Goal: Task Accomplishment & Management: Use online tool/utility

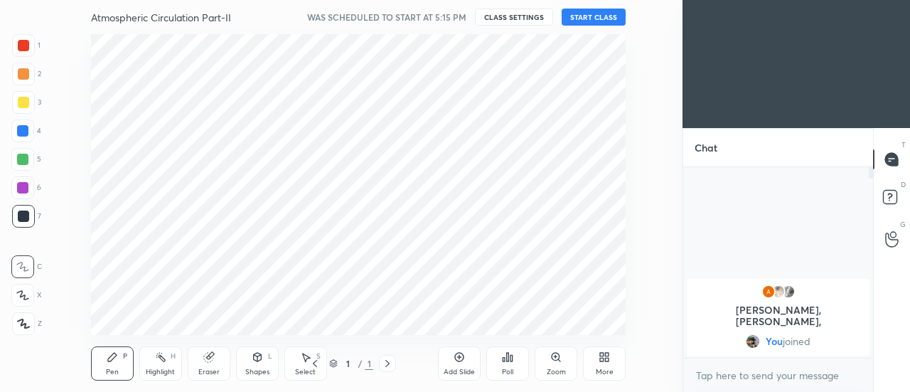
scroll to position [70755, 70431]
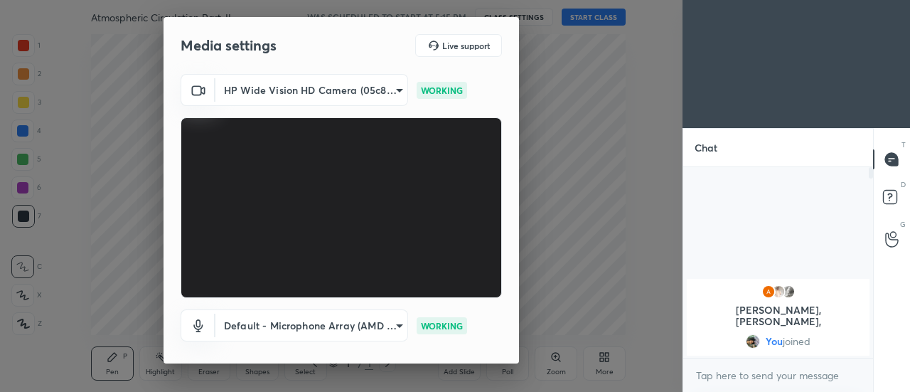
drag, startPoint x: 519, startPoint y: 206, endPoint x: 509, endPoint y: 302, distance: 96.4
click at [509, 302] on div "Media settings Live support HP Wide Vision HD Camera (05c8:03df) 4a14ea987548bd…" at bounding box center [341, 196] width 682 height 392
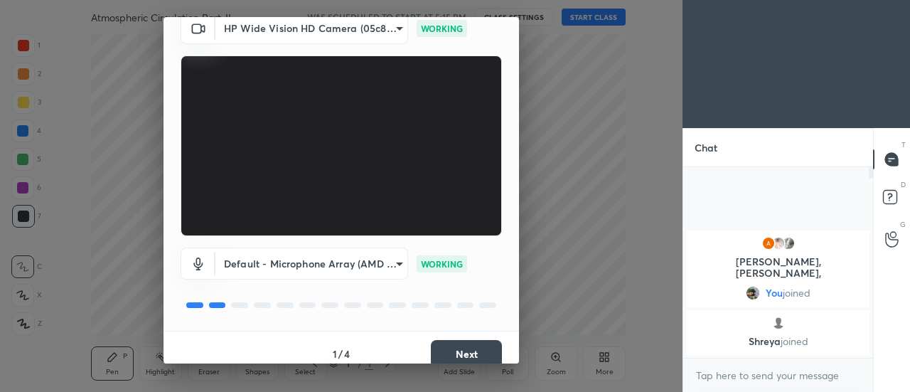
scroll to position [74, 0]
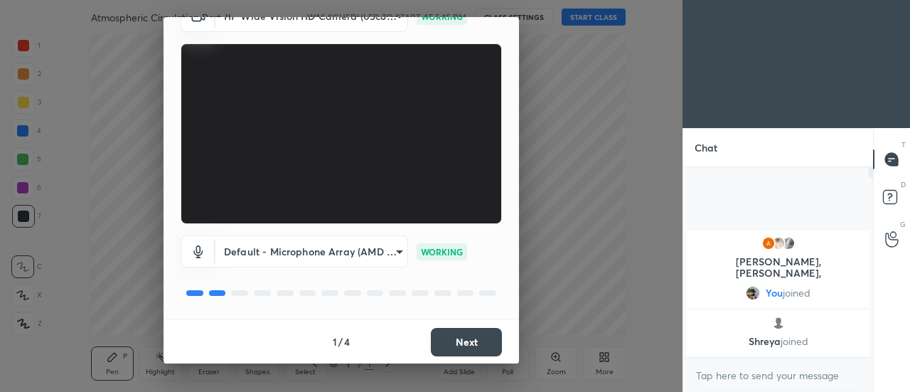
click at [470, 339] on button "Next" at bounding box center [466, 342] width 71 height 28
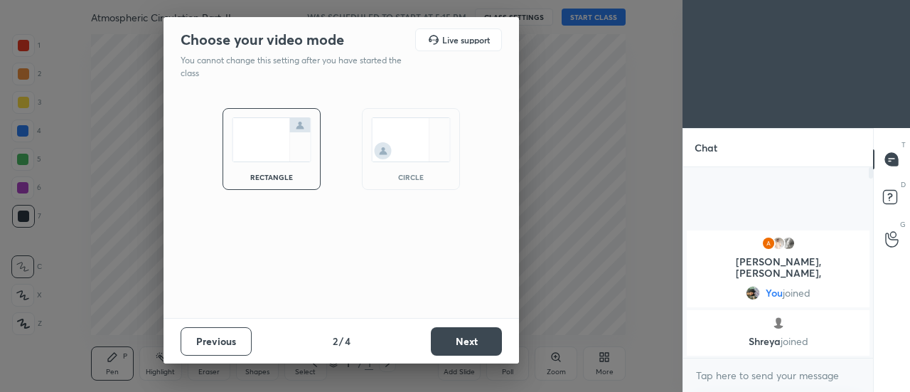
scroll to position [0, 0]
click at [402, 144] on img at bounding box center [411, 139] width 80 height 45
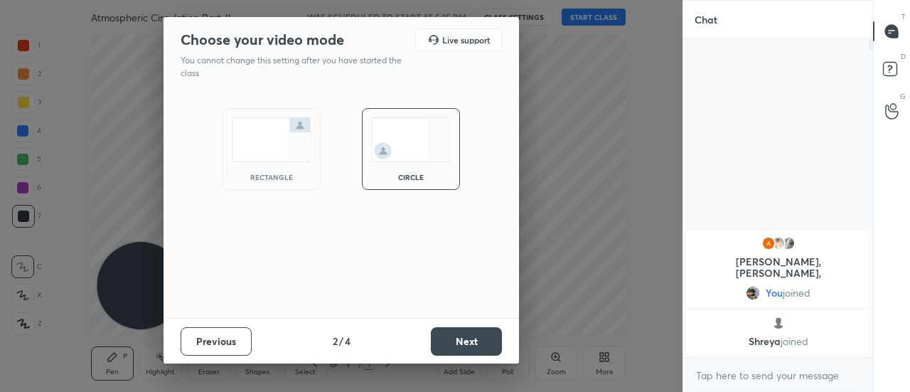
click at [458, 345] on button "Next" at bounding box center [466, 341] width 71 height 28
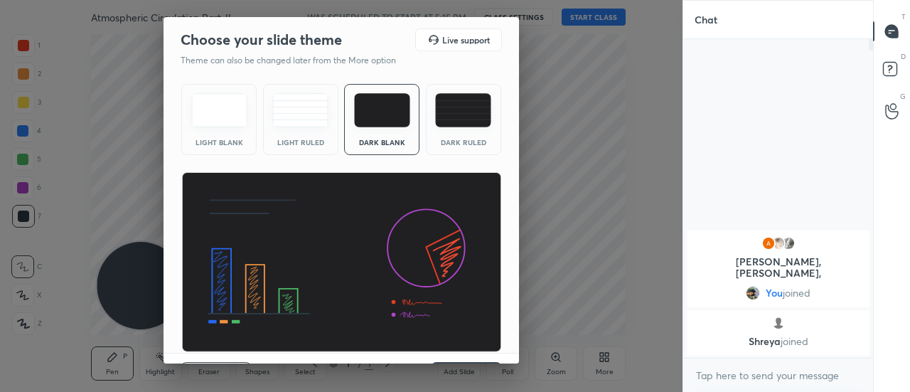
scroll to position [34, 0]
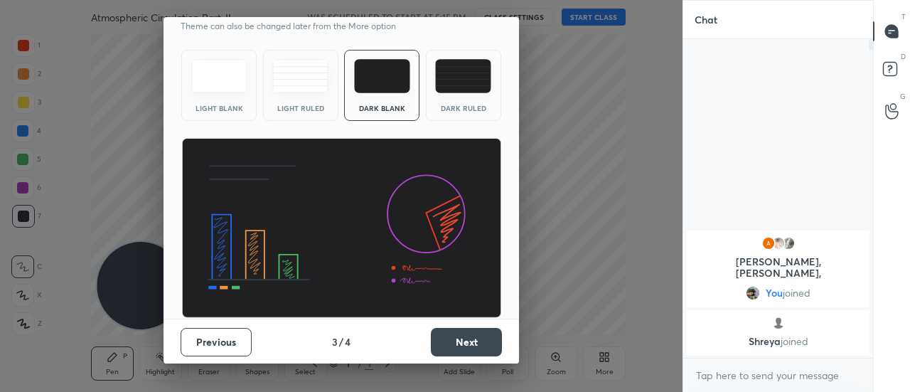
click at [463, 347] on button "Next" at bounding box center [466, 342] width 71 height 28
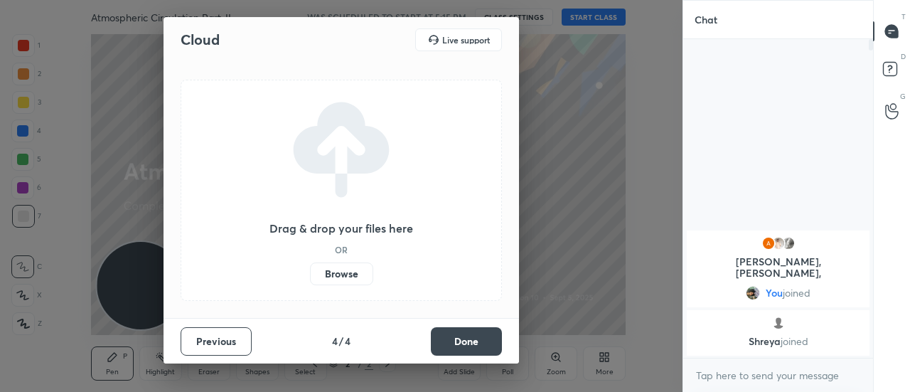
click at [347, 270] on label "Browse" at bounding box center [341, 273] width 63 height 23
click at [310, 270] on input "Browse" at bounding box center [310, 273] width 0 height 23
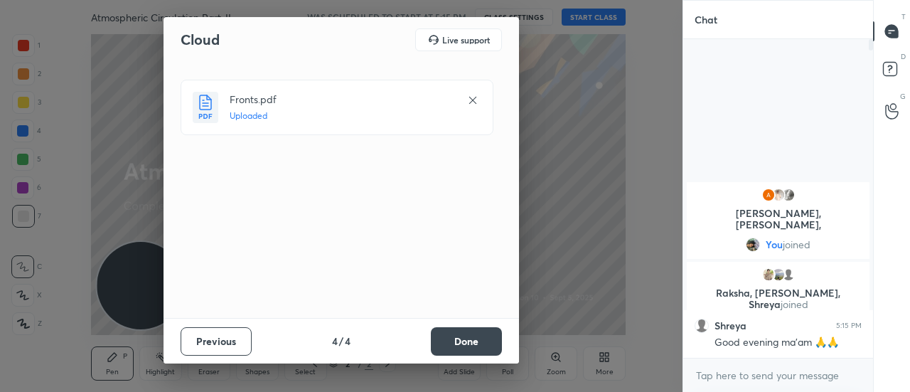
click at [482, 341] on button "Done" at bounding box center [466, 341] width 71 height 28
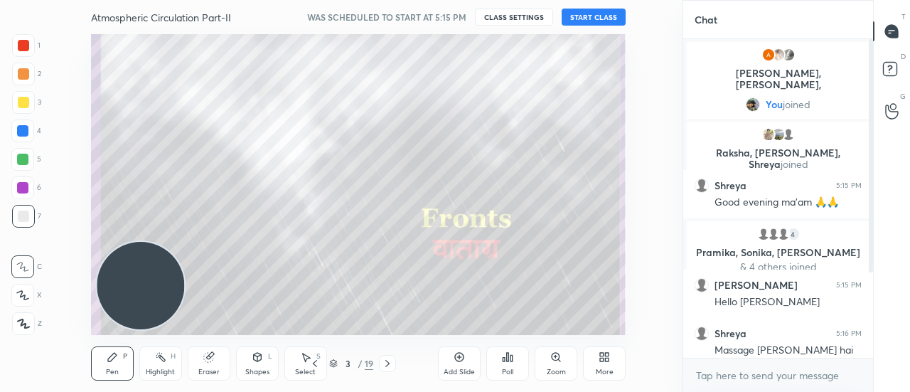
click at [608, 16] on button "START CLASS" at bounding box center [593, 17] width 64 height 17
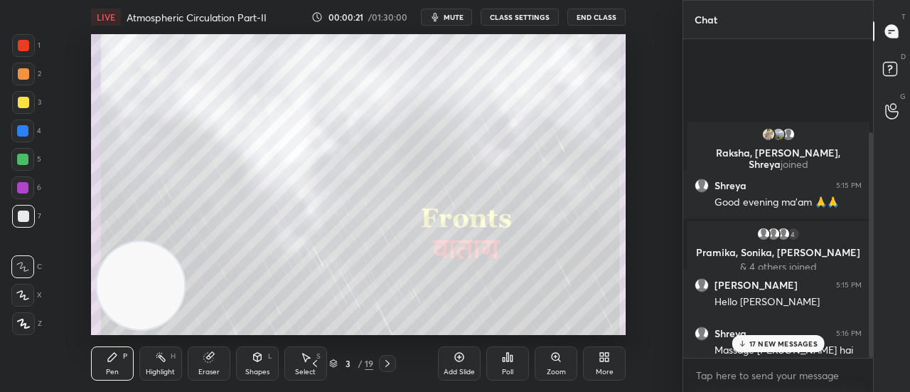
scroll to position [132, 0]
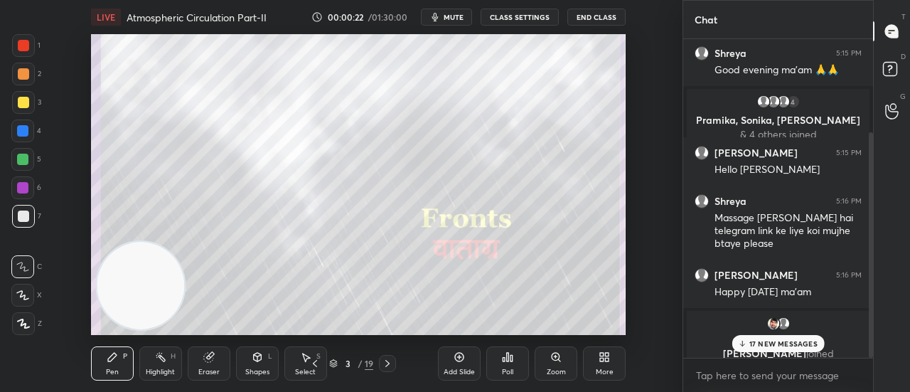
drag, startPoint x: 869, startPoint y: 235, endPoint x: 852, endPoint y: 308, distance: 74.5
click at [852, 308] on div "[PERSON_NAME], [PERSON_NAME], [PERSON_NAME] joined Shreya 5:15 PM Good evening …" at bounding box center [778, 198] width 190 height 318
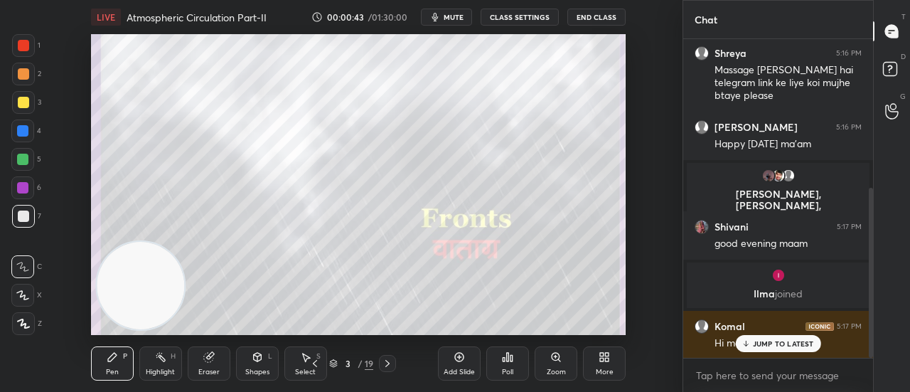
scroll to position [328, 0]
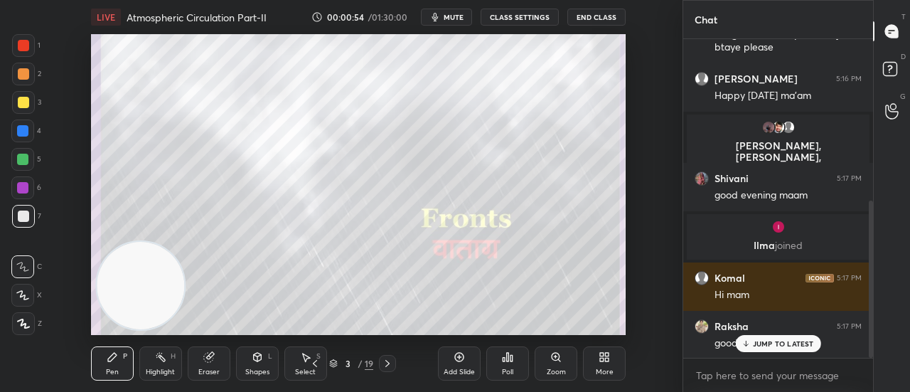
click at [750, 340] on div "JUMP TO LATEST" at bounding box center [777, 343] width 85 height 17
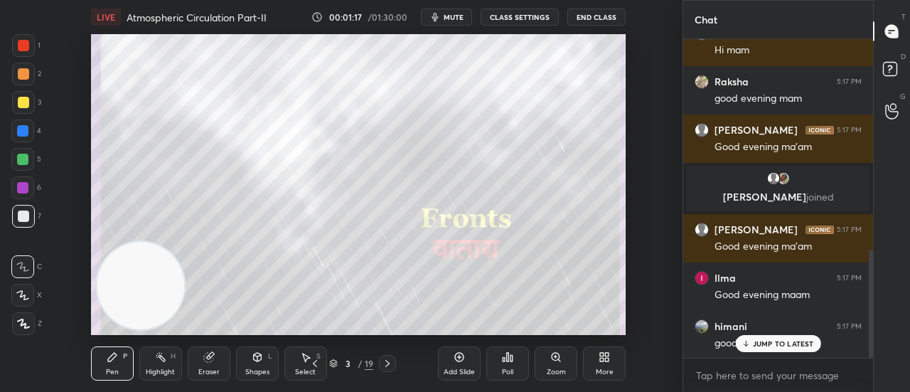
scroll to position [621, 0]
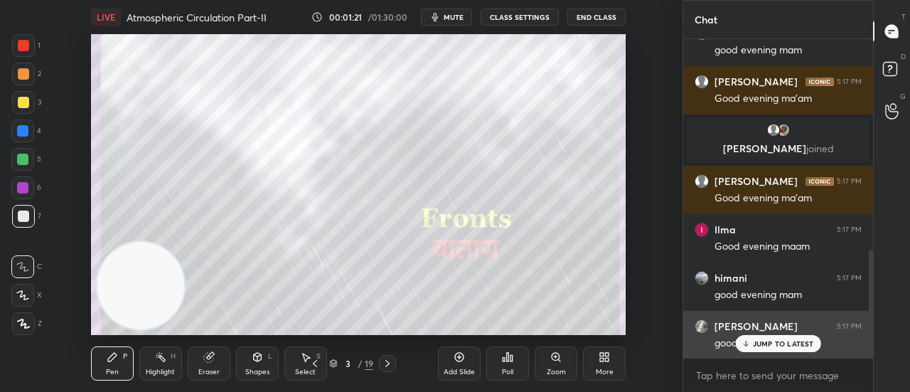
click at [754, 352] on div "JUMP TO LATEST" at bounding box center [777, 343] width 85 height 17
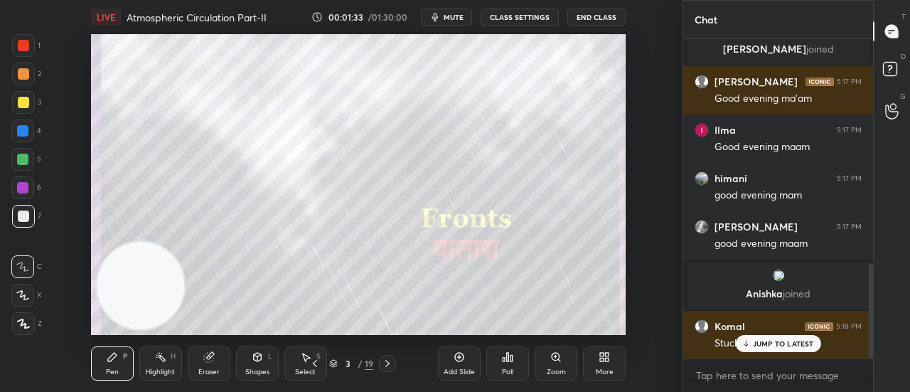
scroll to position [756, 0]
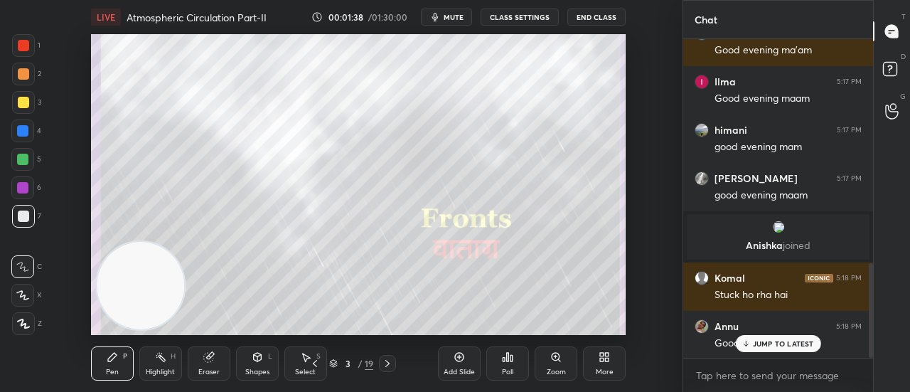
click at [786, 347] on p "JUMP TO LATEST" at bounding box center [782, 343] width 61 height 9
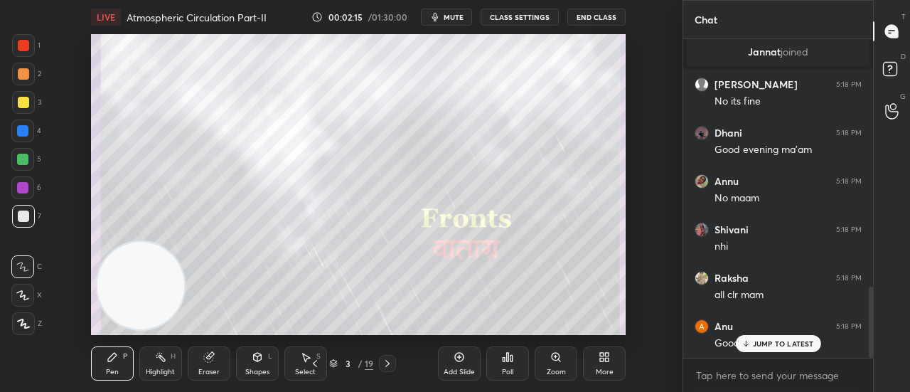
scroll to position [1106, 0]
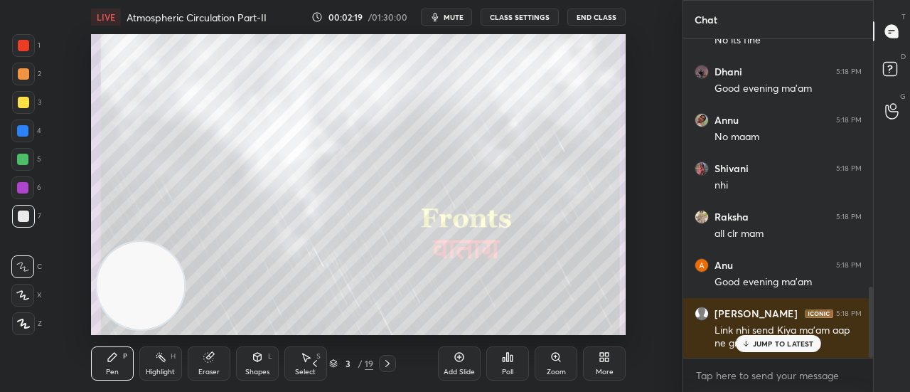
click at [769, 342] on p "JUMP TO LATEST" at bounding box center [782, 343] width 61 height 9
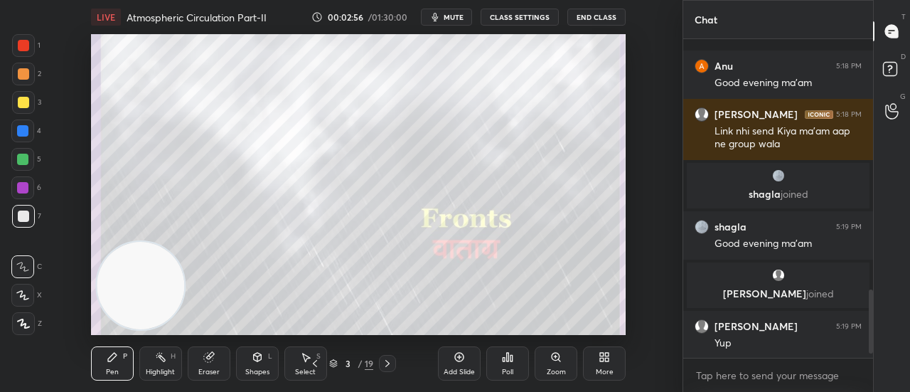
scroll to position [1270, 0]
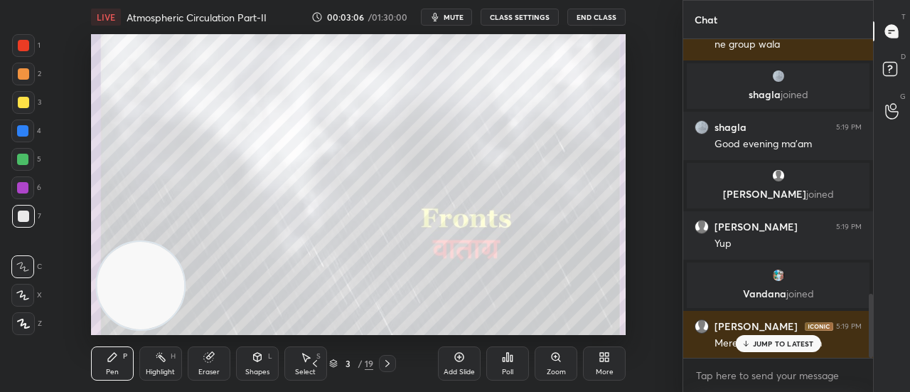
click at [803, 339] on p "JUMP TO LATEST" at bounding box center [782, 343] width 61 height 9
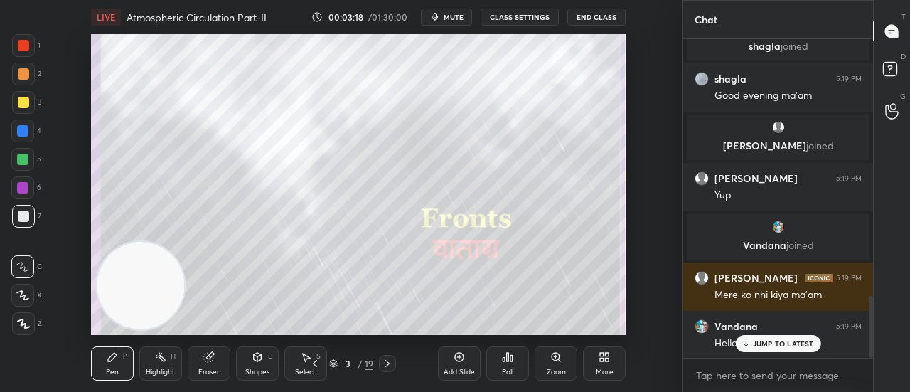
scroll to position [1367, 0]
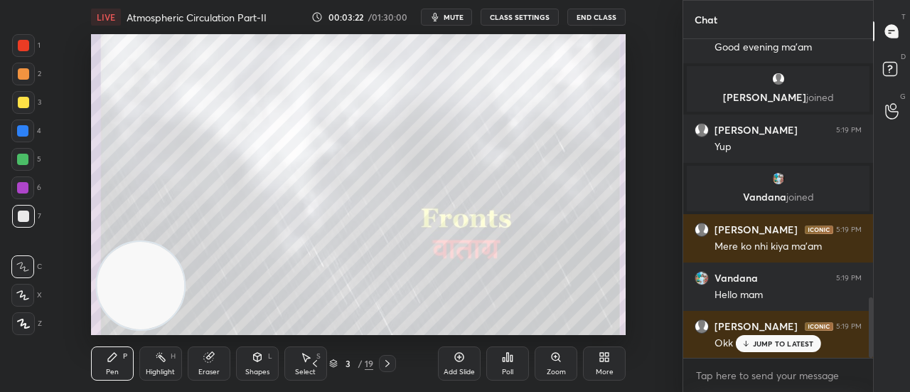
click at [465, 357] on div "Add Slide" at bounding box center [459, 363] width 43 height 34
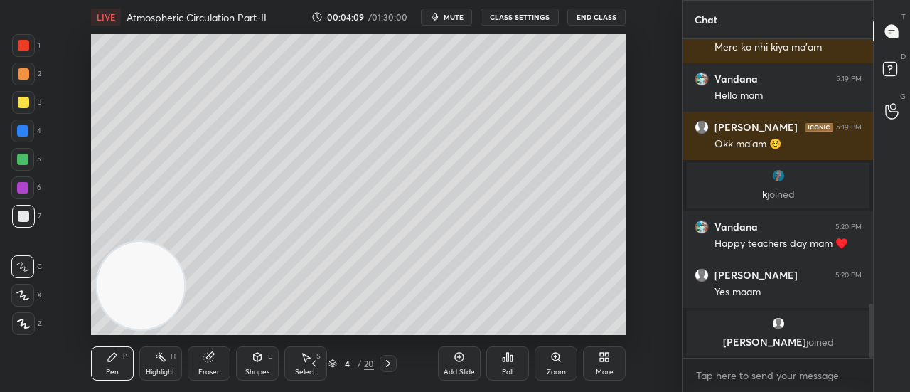
scroll to position [1529, 0]
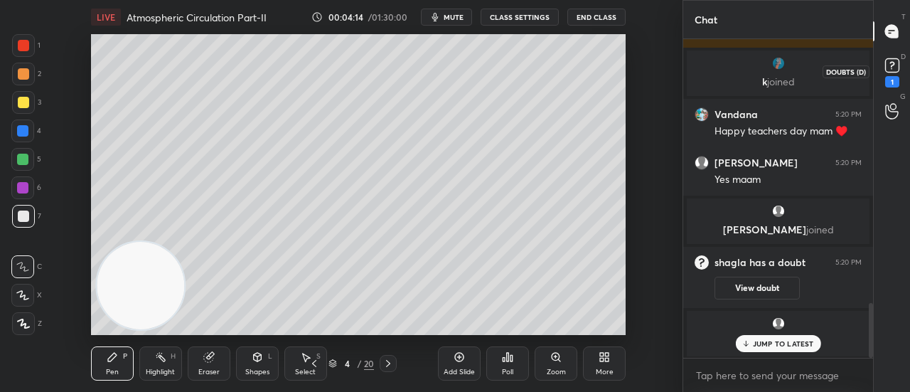
click at [891, 69] on icon at bounding box center [890, 68] width 1 height 1
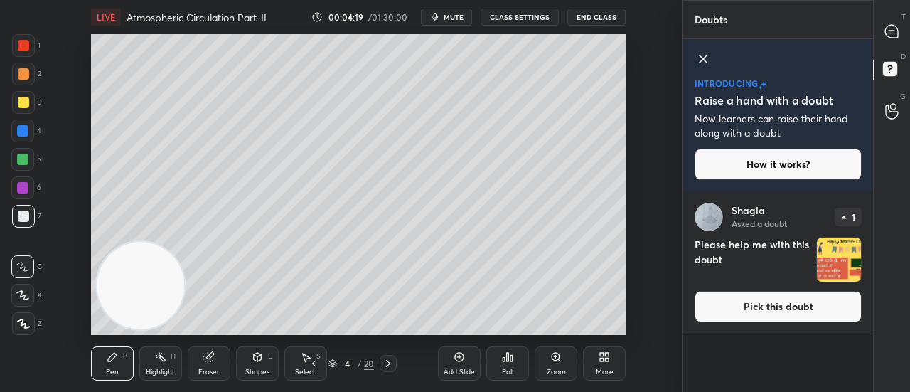
click at [838, 259] on img "grid" at bounding box center [838, 259] width 44 height 44
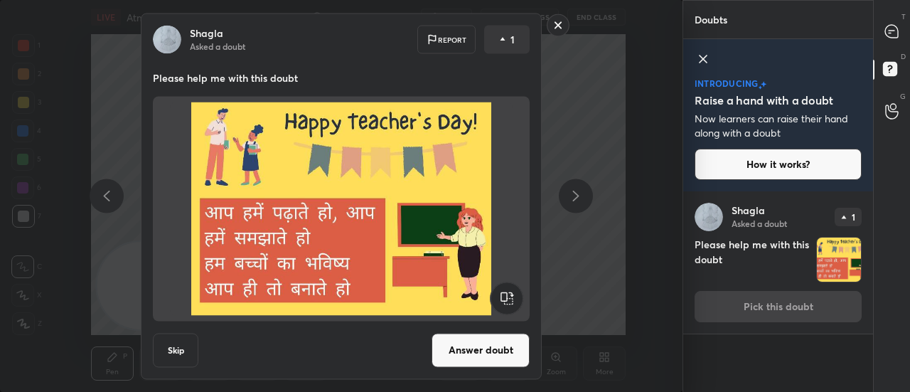
click at [556, 23] on rect at bounding box center [558, 25] width 22 height 22
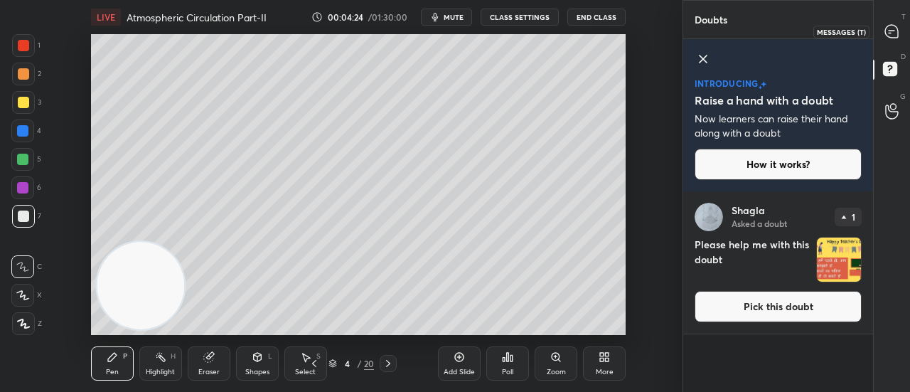
click at [887, 32] on icon at bounding box center [891, 31] width 13 height 13
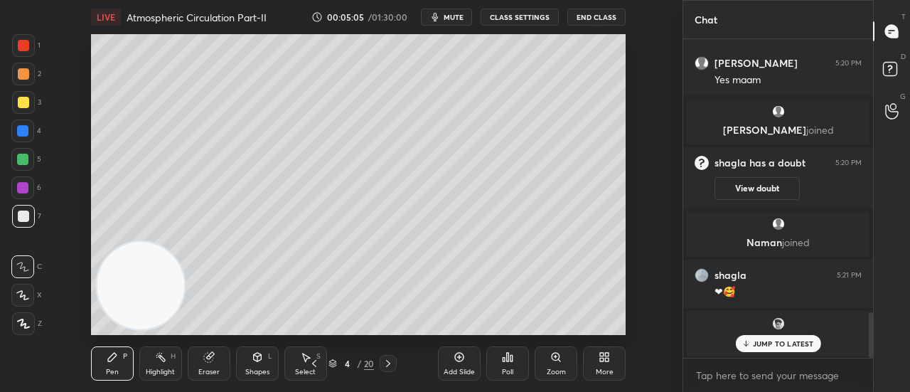
scroll to position [1980, 0]
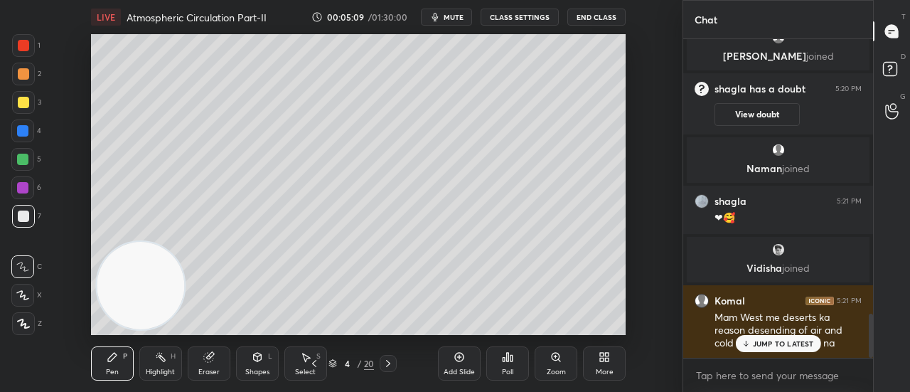
click at [782, 344] on p "JUMP TO LATEST" at bounding box center [782, 343] width 61 height 9
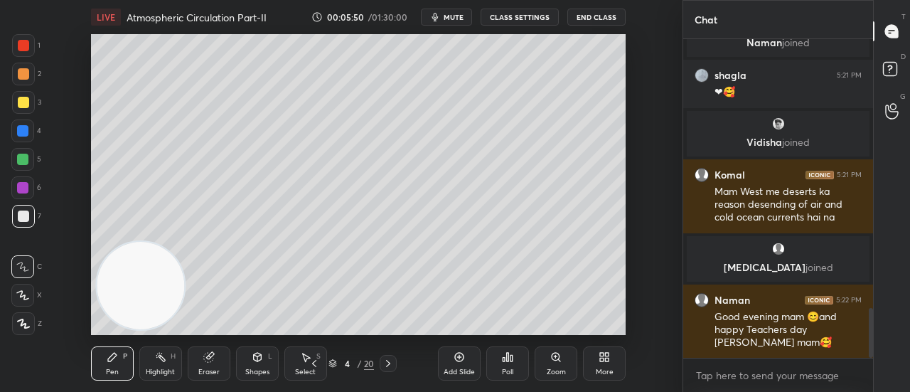
scroll to position [1722, 0]
click at [787, 343] on p "JUMP TO LATEST" at bounding box center [782, 343] width 61 height 9
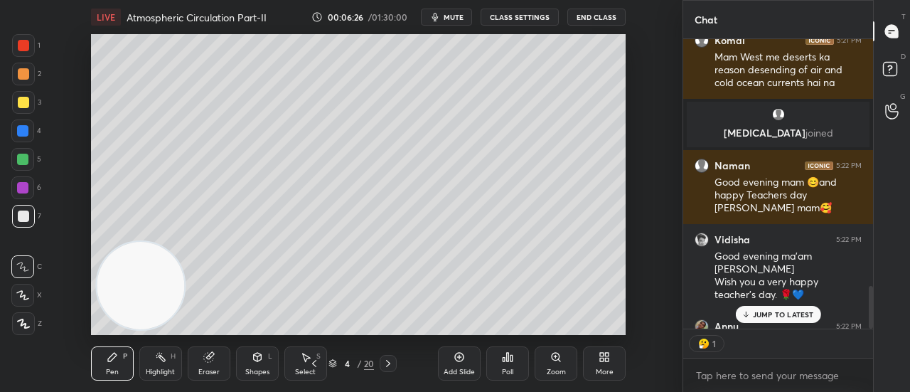
scroll to position [5, 4]
click at [449, 366] on div "Add Slide" at bounding box center [459, 363] width 43 height 34
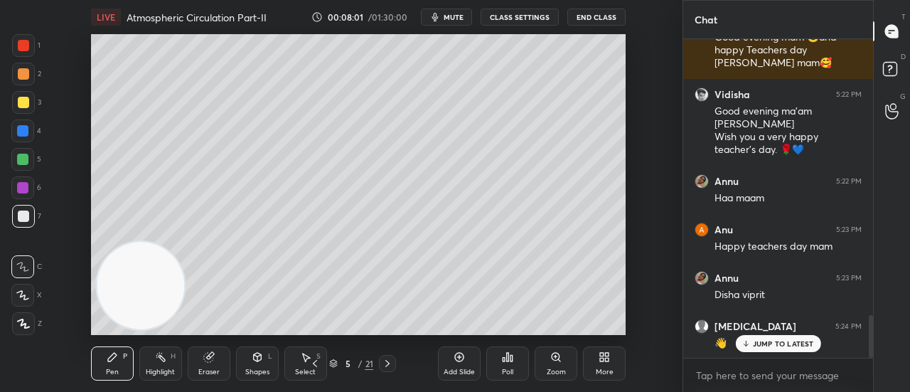
scroll to position [2051, 0]
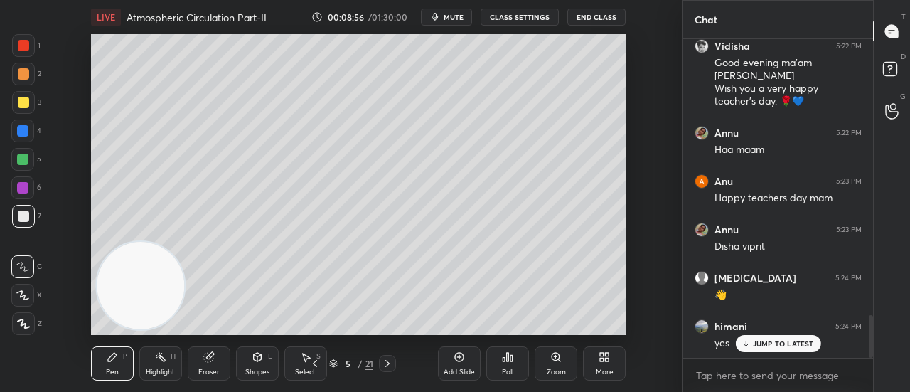
click at [387, 359] on icon at bounding box center [387, 362] width 11 height 11
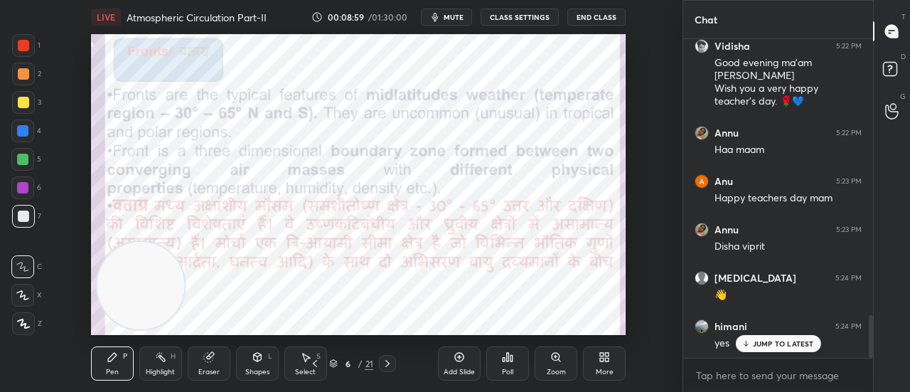
click at [456, 366] on div "Add Slide" at bounding box center [459, 363] width 43 height 34
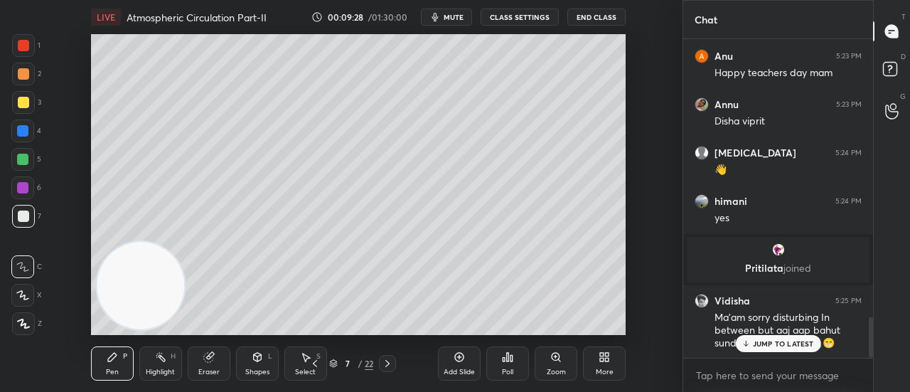
scroll to position [2224, 0]
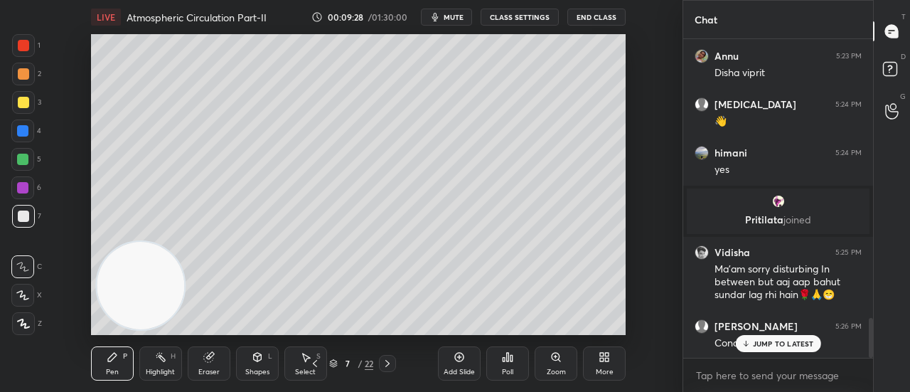
click at [786, 341] on p "JUMP TO LATEST" at bounding box center [782, 343] width 61 height 9
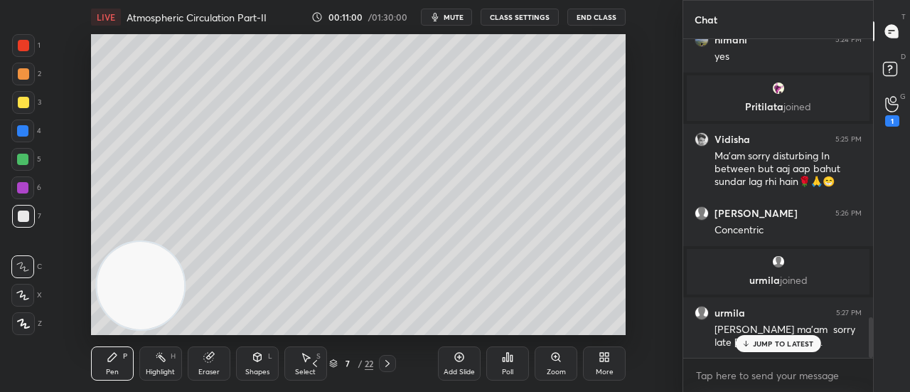
scroll to position [2171, 0]
click at [770, 346] on p "JUMP TO LATEST" at bounding box center [782, 343] width 61 height 9
click at [465, 366] on div "Add Slide" at bounding box center [459, 363] width 43 height 34
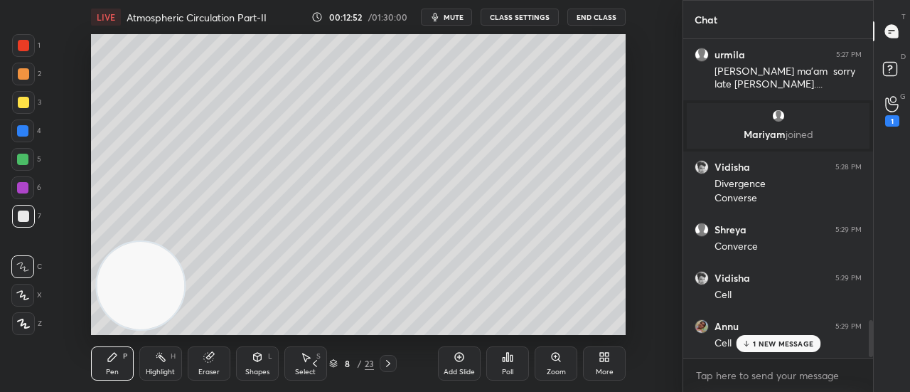
scroll to position [2453, 0]
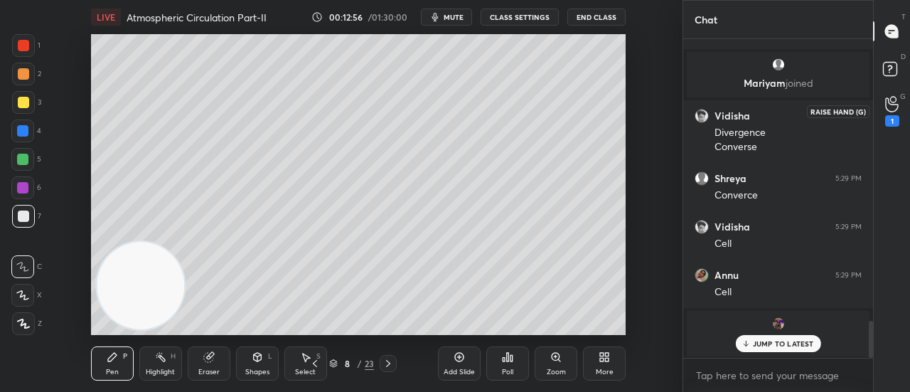
click at [894, 108] on icon at bounding box center [892, 104] width 14 height 16
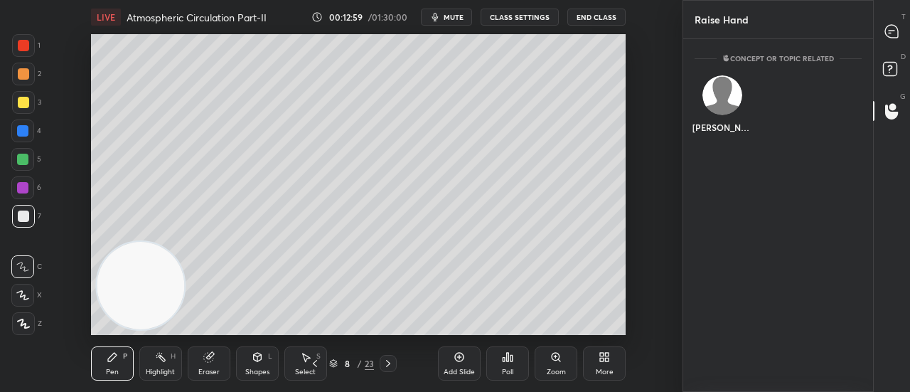
click at [674, 124] on div "1 2 3 4 5 6 7 C X Z C X Z E E Erase all H H LIVE Atmospheric Circulation Part-I…" at bounding box center [341, 196] width 682 height 392
click at [642, 107] on div "Setting up your live class Poll for secs No correct answer Start poll" at bounding box center [357, 184] width 625 height 301
click at [895, 28] on icon at bounding box center [891, 31] width 13 height 13
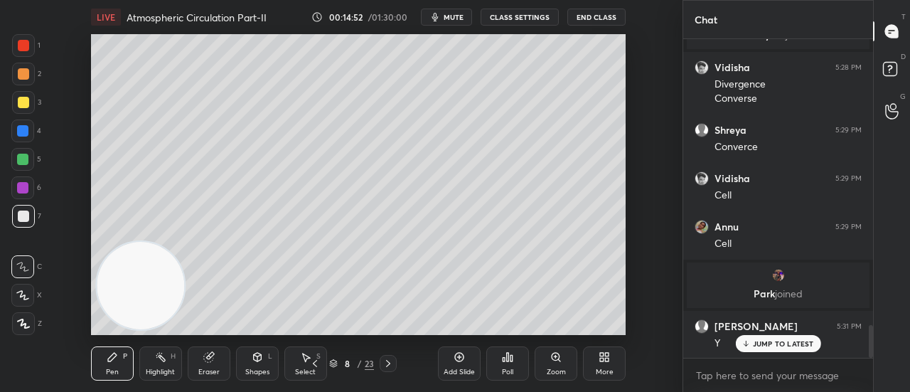
scroll to position [2792, 0]
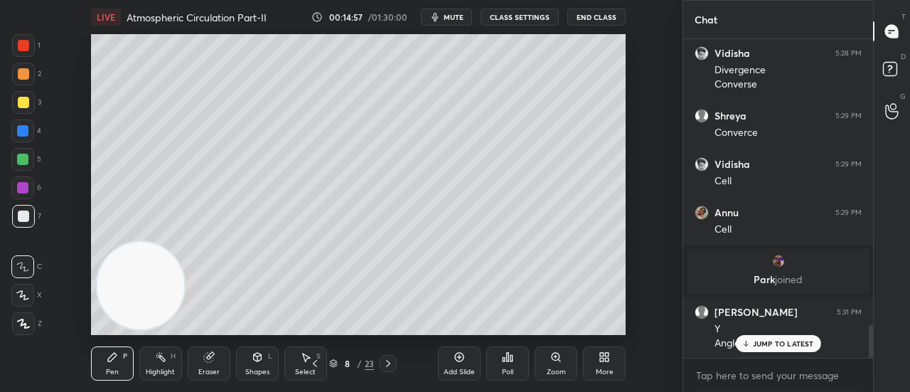
click at [760, 342] on p "JUMP TO LATEST" at bounding box center [782, 343] width 61 height 9
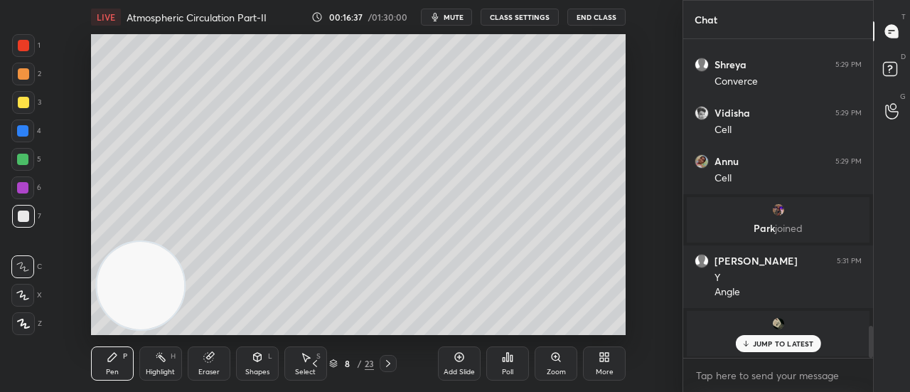
scroll to position [2443, 0]
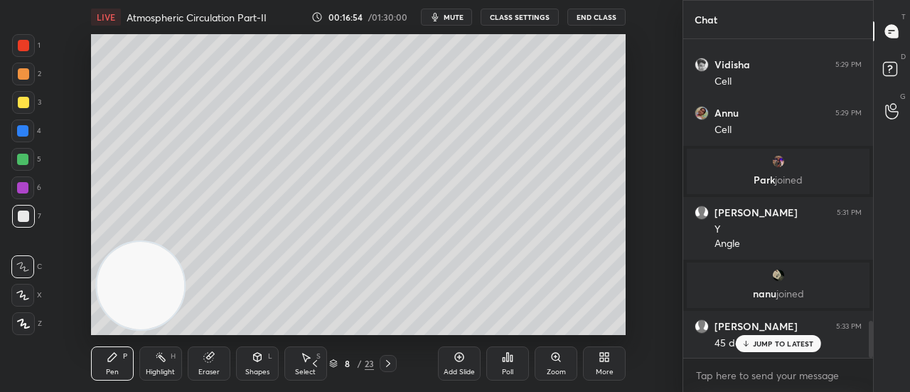
click at [460, 362] on icon at bounding box center [458, 356] width 11 height 11
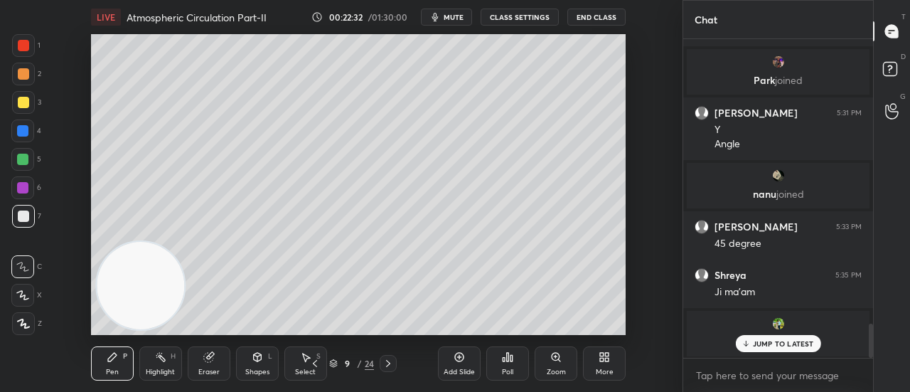
scroll to position [2642, 0]
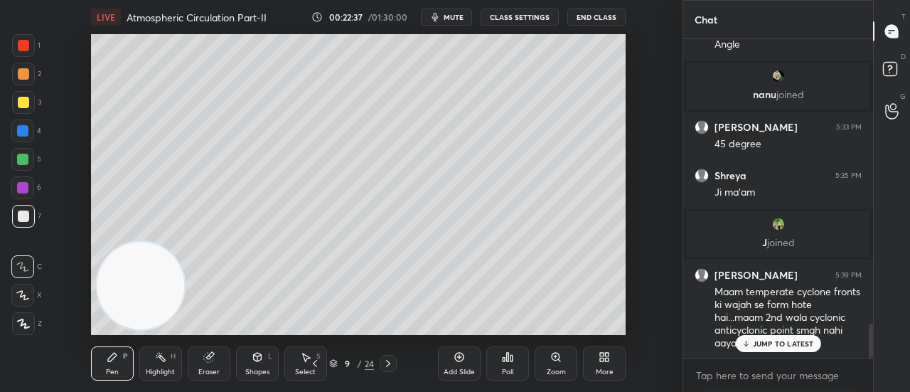
click at [757, 343] on p "JUMP TO LATEST" at bounding box center [782, 343] width 61 height 9
click at [459, 360] on icon at bounding box center [459, 356] width 9 height 9
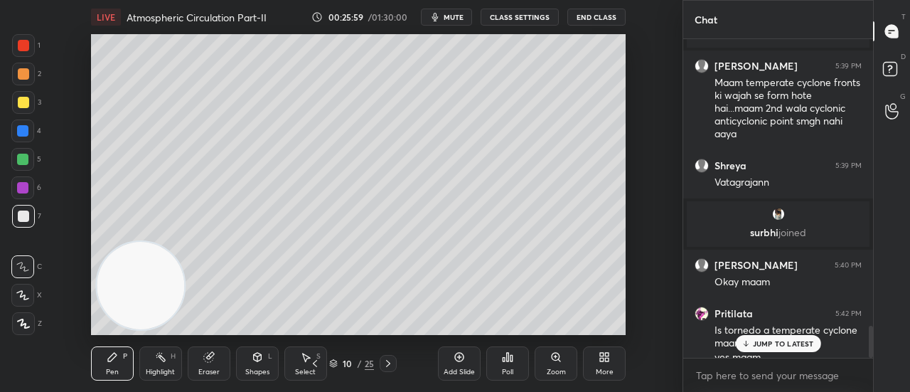
scroll to position [2865, 0]
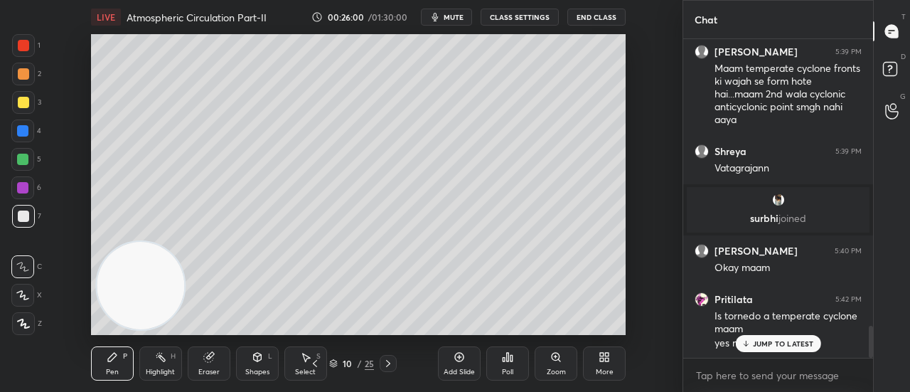
click at [799, 341] on p "JUMP TO LATEST" at bounding box center [782, 343] width 61 height 9
click at [315, 365] on icon at bounding box center [314, 362] width 11 height 11
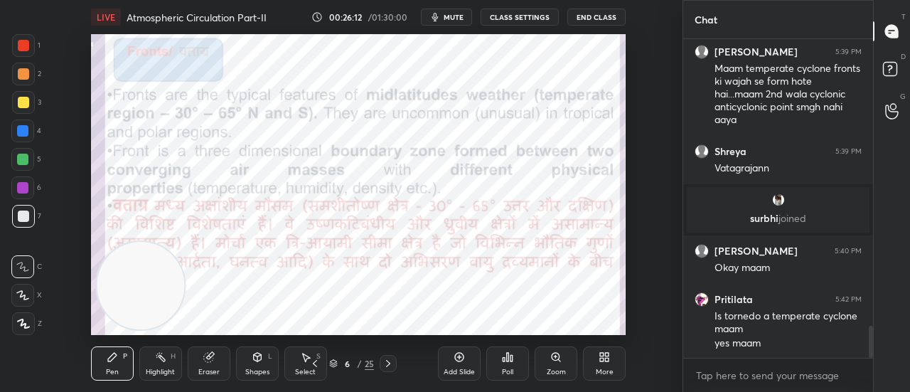
click at [315, 365] on icon at bounding box center [314, 362] width 11 height 11
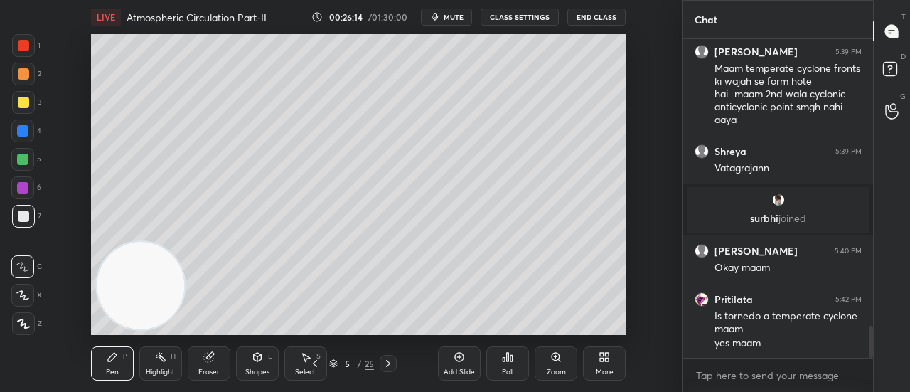
click at [315, 365] on icon at bounding box center [314, 362] width 11 height 11
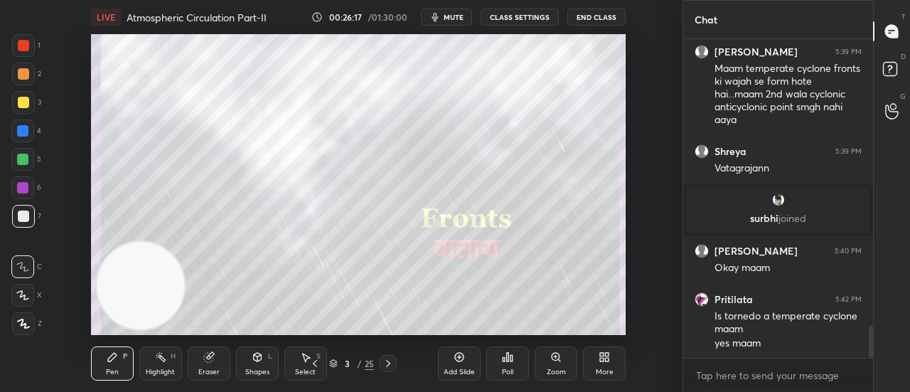
click at [391, 360] on icon at bounding box center [387, 362] width 11 height 11
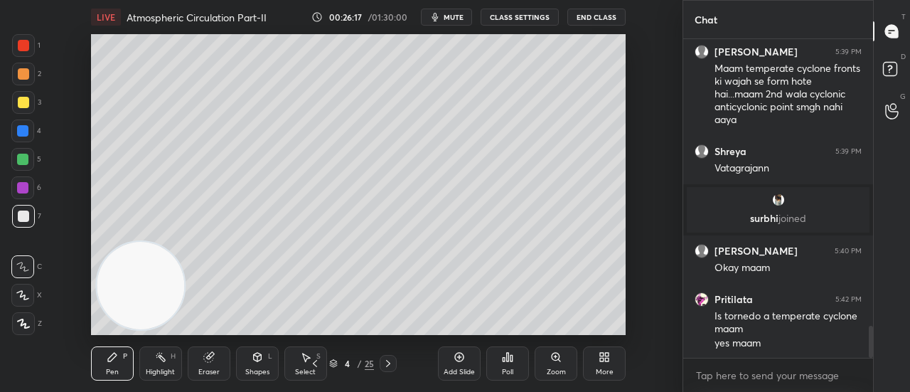
click at [391, 360] on icon at bounding box center [387, 362] width 11 height 11
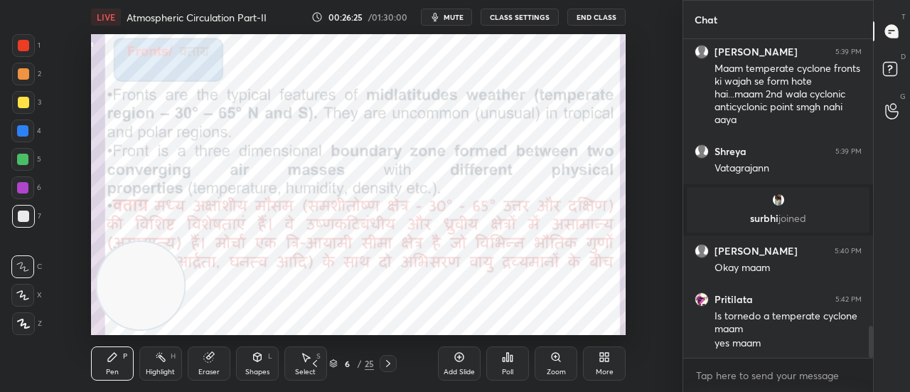
click at [18, 44] on div at bounding box center [23, 45] width 11 height 11
click at [36, 297] on div "X" at bounding box center [26, 295] width 31 height 23
click at [23, 326] on icon at bounding box center [23, 323] width 13 height 10
click at [391, 370] on div at bounding box center [387, 363] width 17 height 17
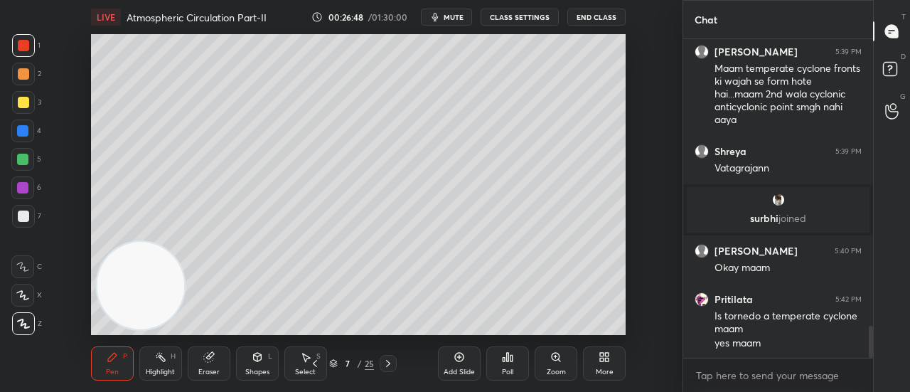
click at [391, 370] on div at bounding box center [387, 363] width 17 height 17
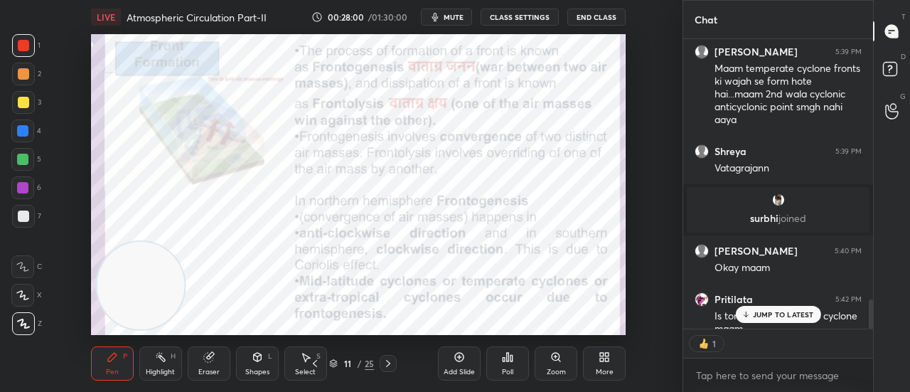
scroll to position [5, 4]
click at [389, 370] on div at bounding box center [387, 363] width 17 height 17
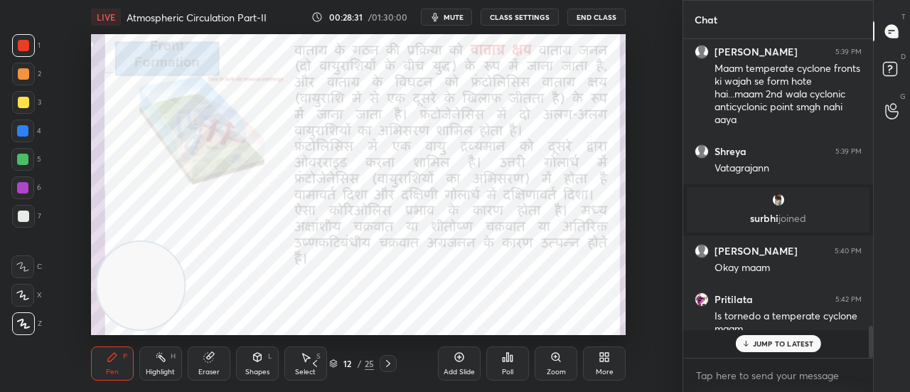
scroll to position [2865, 0]
click at [389, 370] on div at bounding box center [387, 363] width 17 height 17
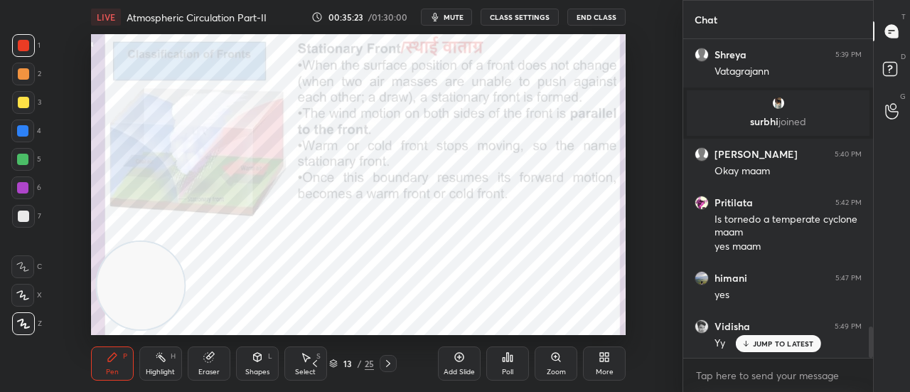
scroll to position [3023, 0]
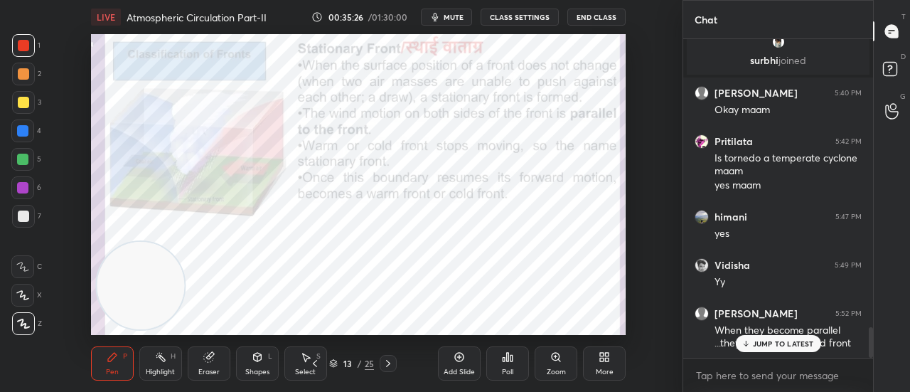
click at [776, 343] on p "JUMP TO LATEST" at bounding box center [782, 343] width 61 height 9
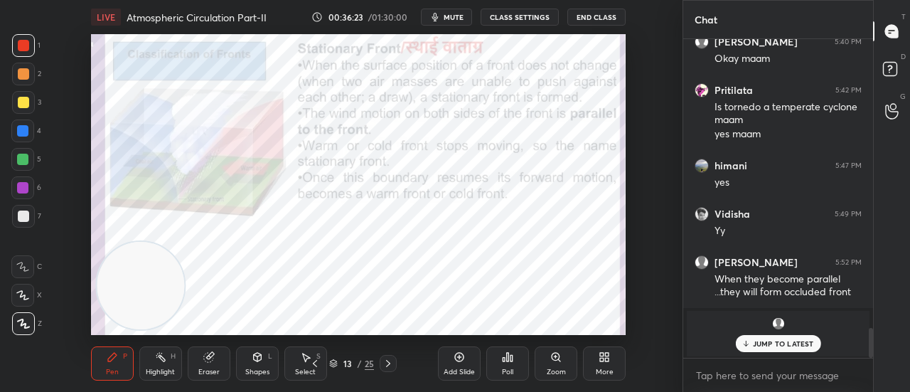
scroll to position [2895, 0]
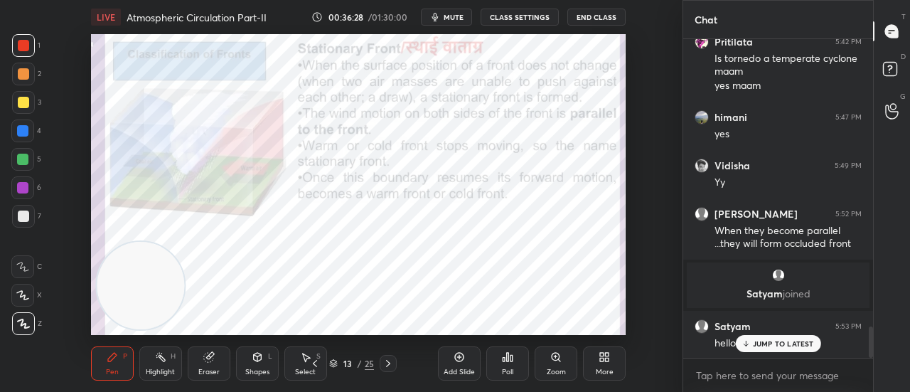
click at [805, 342] on p "JUMP TO LATEST" at bounding box center [782, 343] width 61 height 9
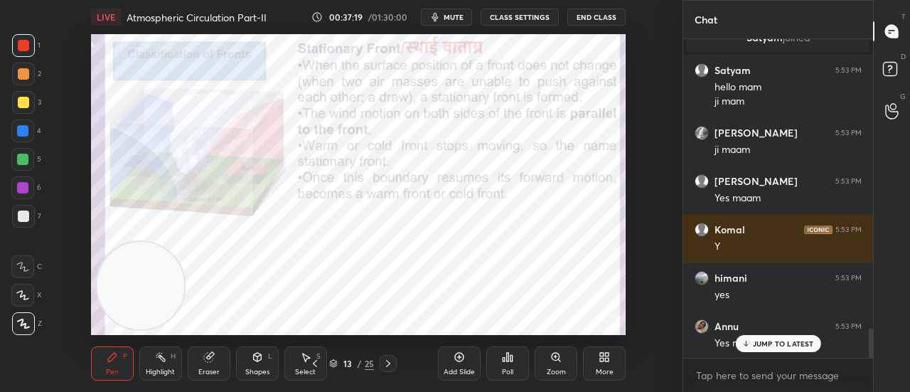
scroll to position [3199, 0]
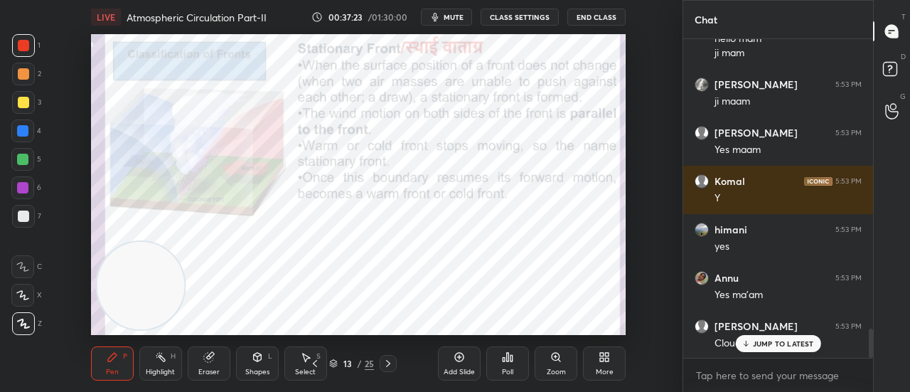
click at [769, 345] on p "JUMP TO LATEST" at bounding box center [782, 343] width 61 height 9
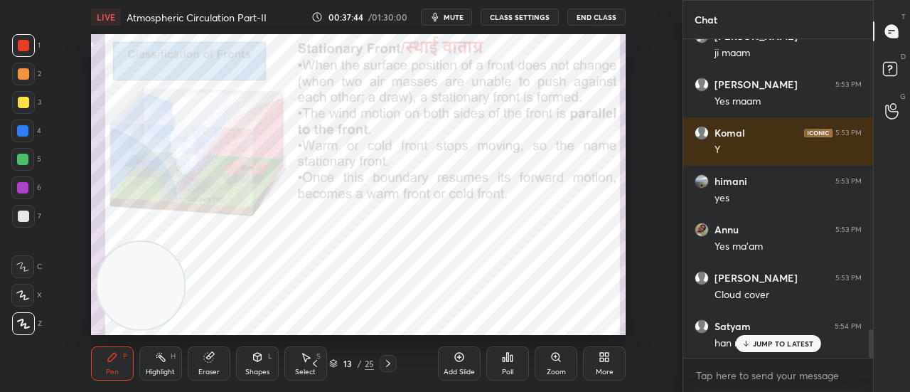
scroll to position [3296, 0]
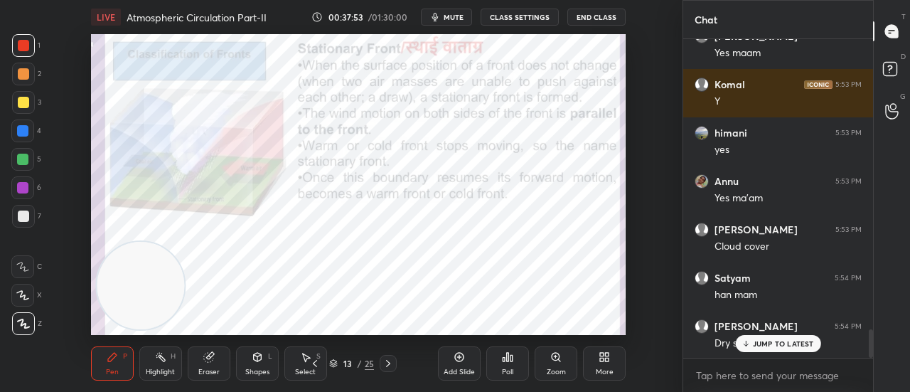
click at [762, 342] on p "JUMP TO LATEST" at bounding box center [782, 343] width 61 height 9
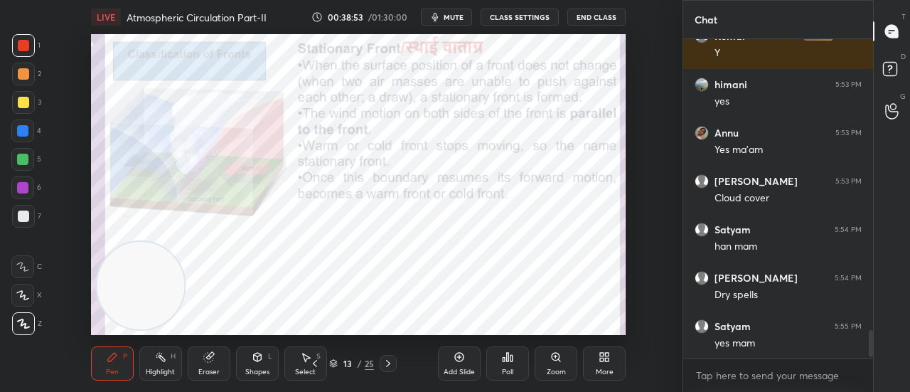
scroll to position [3392, 0]
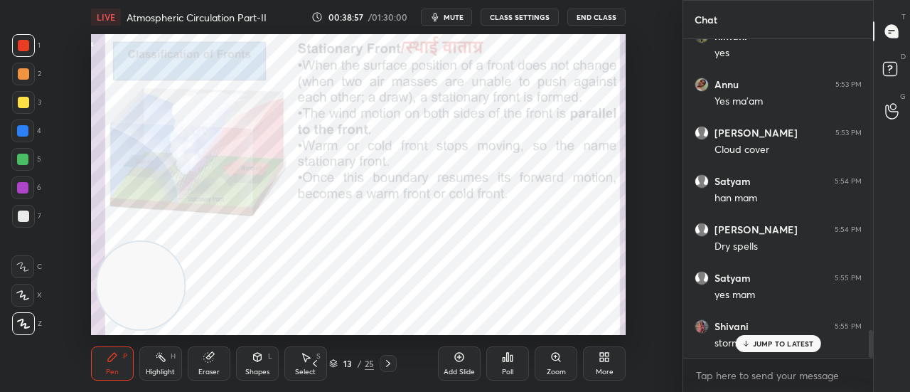
click at [767, 343] on p "JUMP TO LATEST" at bounding box center [782, 343] width 61 height 9
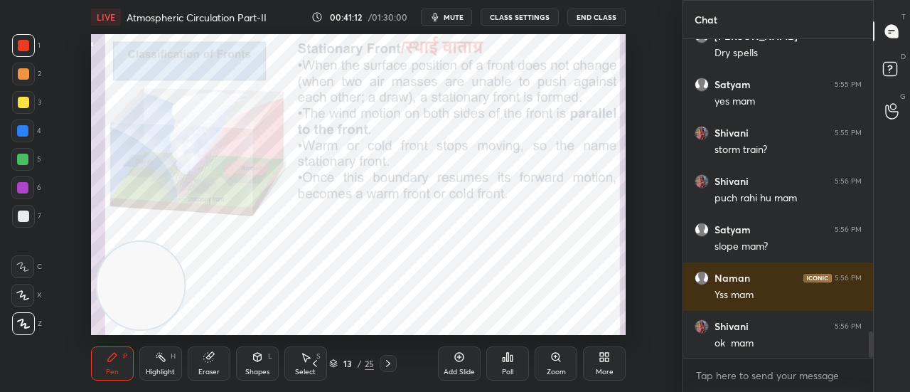
scroll to position [3634, 0]
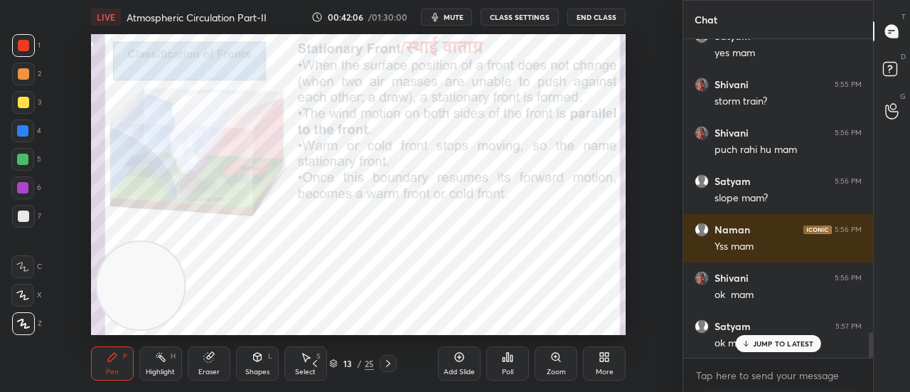
click at [767, 343] on p "JUMP TO LATEST" at bounding box center [782, 343] width 61 height 9
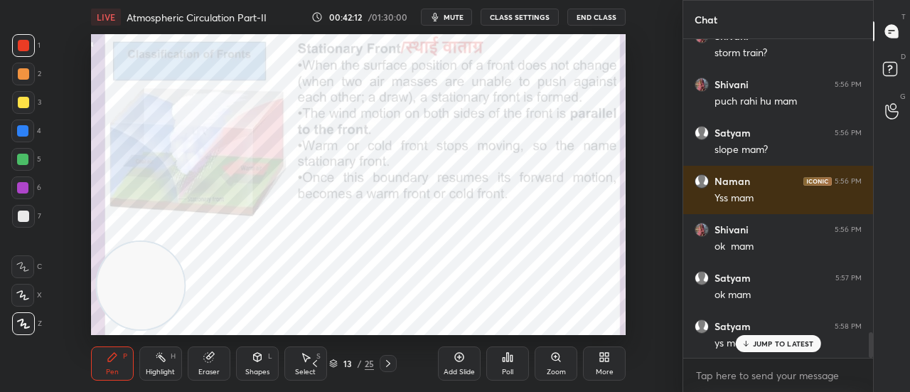
click at [391, 360] on icon at bounding box center [387, 362] width 11 height 11
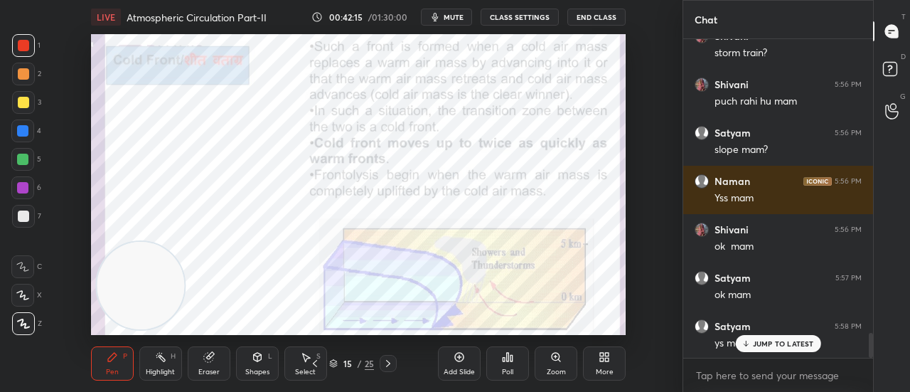
scroll to position [3730, 0]
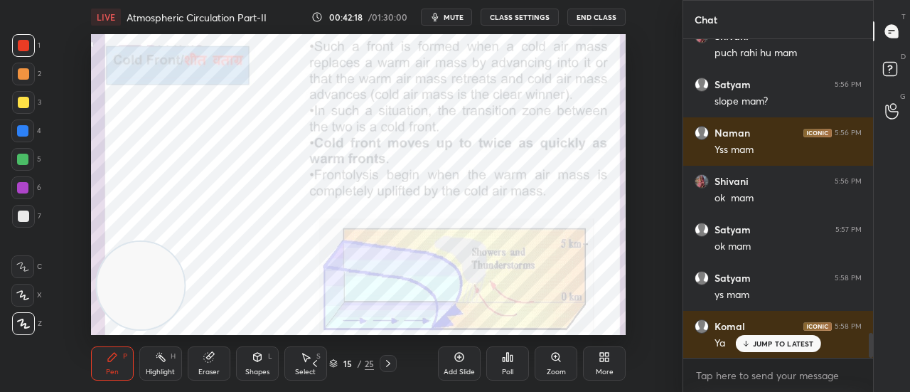
click at [391, 360] on icon at bounding box center [387, 362] width 11 height 11
click at [455, 360] on icon at bounding box center [458, 356] width 11 height 11
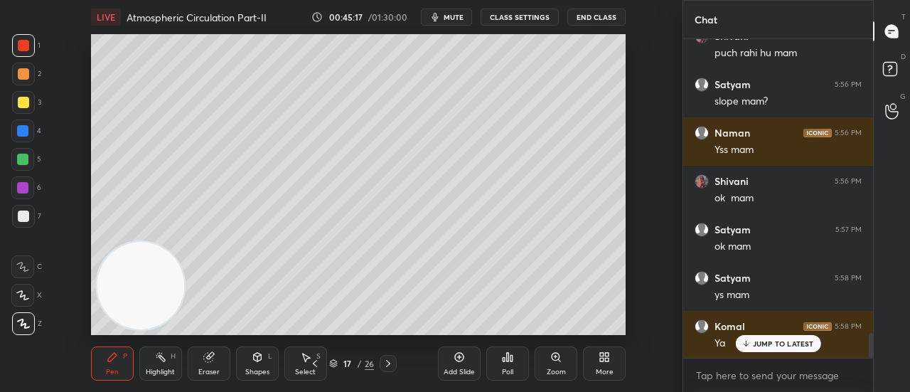
scroll to position [3804, 0]
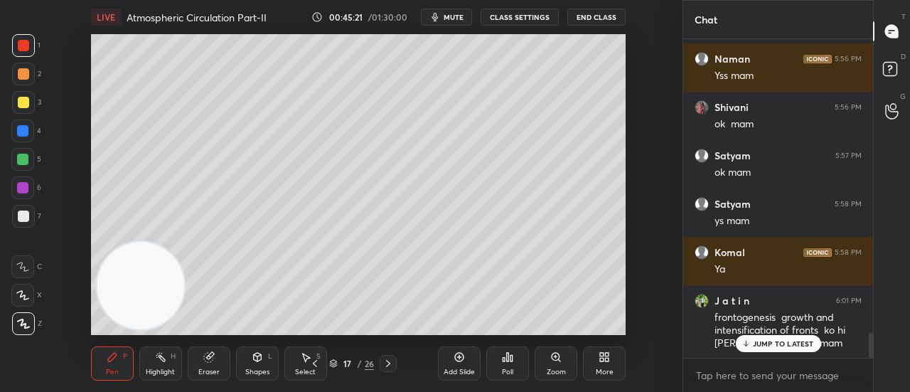
click at [759, 349] on div "JUMP TO LATEST" at bounding box center [777, 343] width 85 height 17
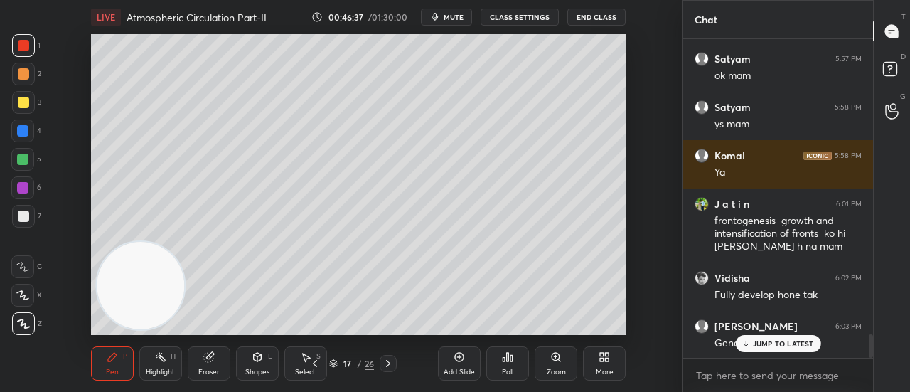
scroll to position [3962, 0]
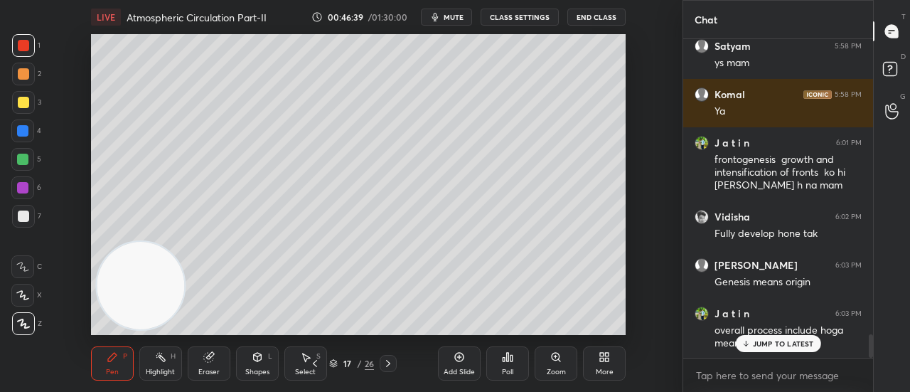
click at [770, 347] on p "JUMP TO LATEST" at bounding box center [782, 343] width 61 height 9
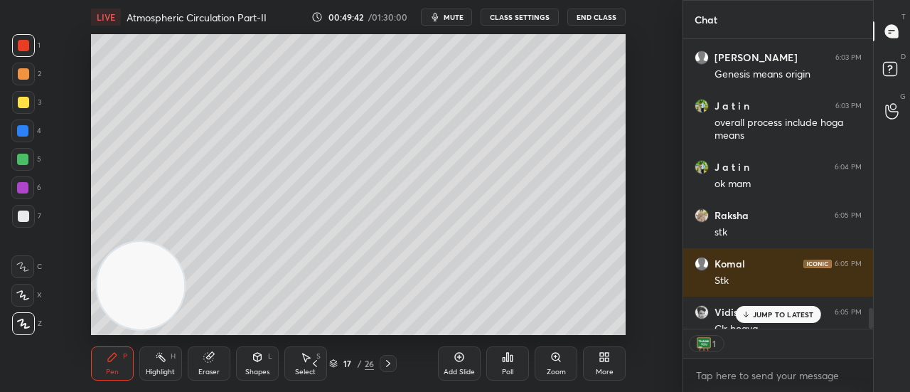
scroll to position [5, 4]
type textarea "x"
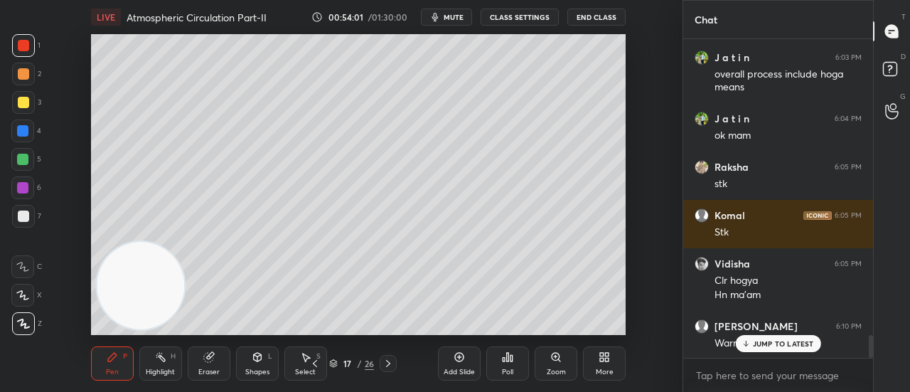
click at [750, 342] on div "JUMP TO LATEST" at bounding box center [777, 343] width 85 height 17
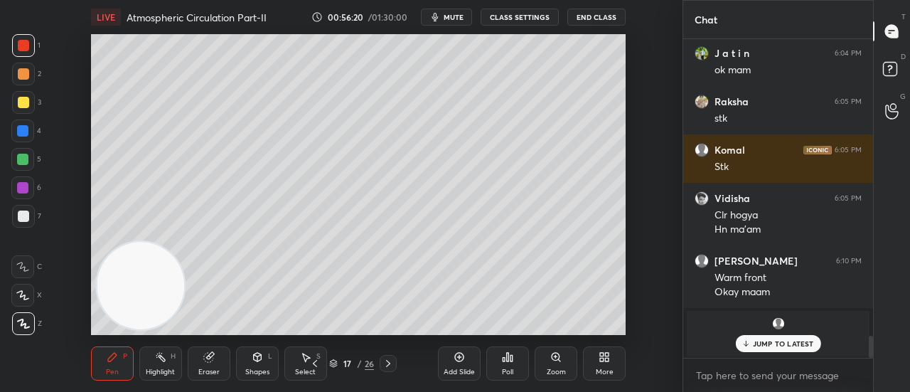
scroll to position [4332, 0]
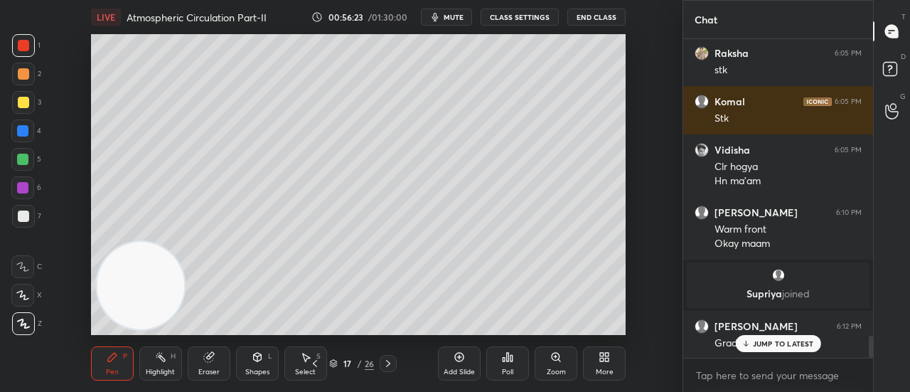
click at [766, 340] on p "JUMP TO LATEST" at bounding box center [782, 343] width 61 height 9
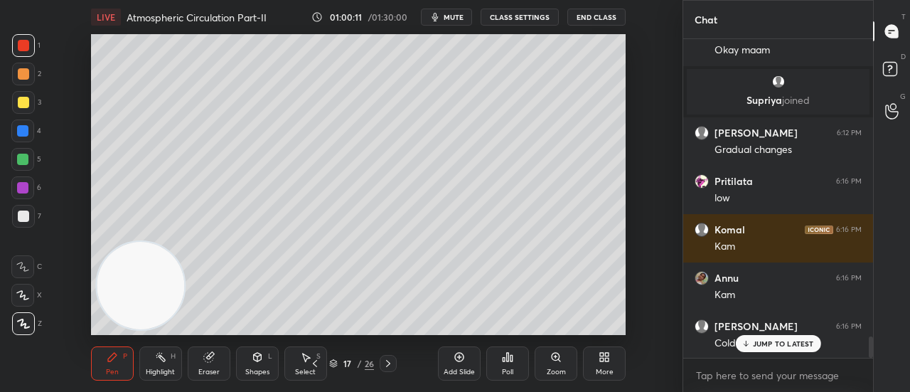
scroll to position [4539, 0]
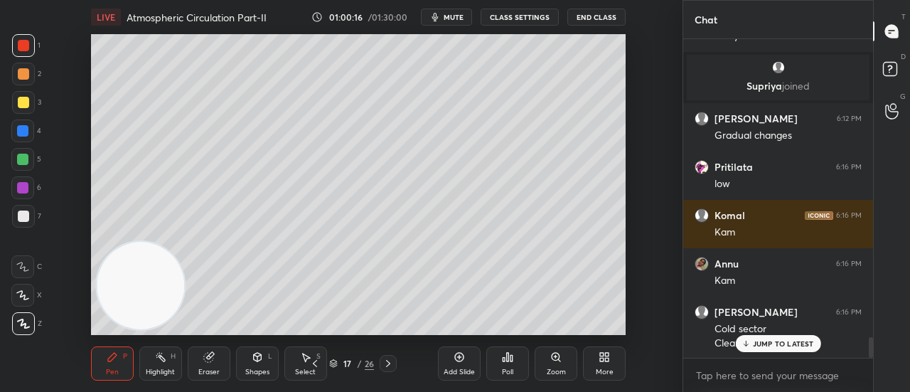
click at [760, 342] on p "JUMP TO LATEST" at bounding box center [782, 343] width 61 height 9
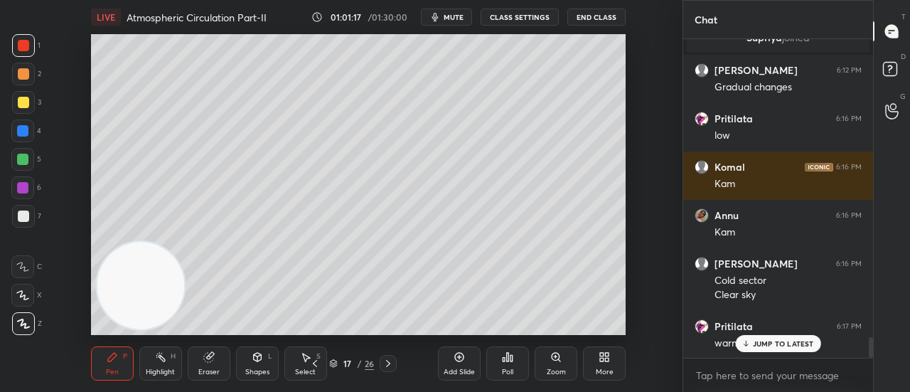
click at [770, 342] on p "JUMP TO LATEST" at bounding box center [782, 343] width 61 height 9
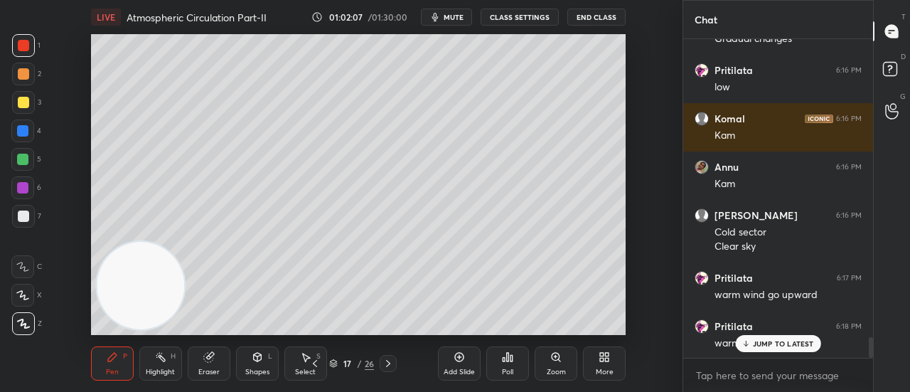
click at [772, 341] on p "JUMP TO LATEST" at bounding box center [782, 343] width 61 height 9
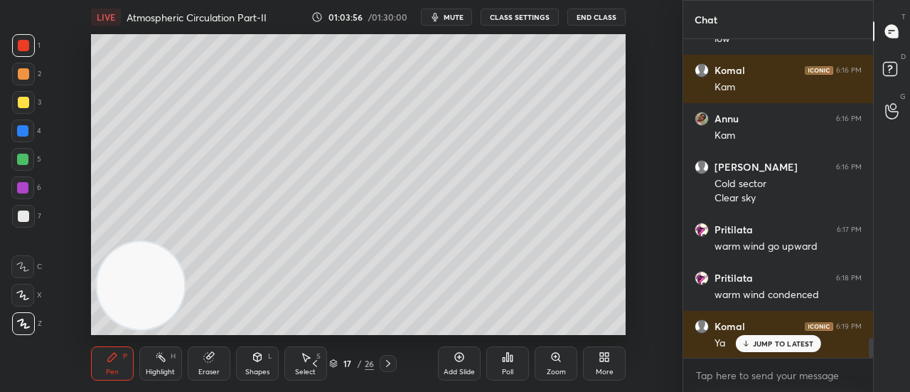
scroll to position [4732, 0]
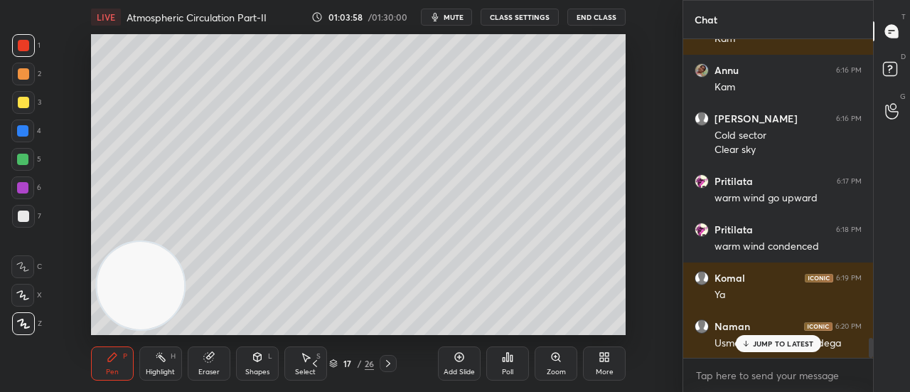
click at [799, 342] on p "JUMP TO LATEST" at bounding box center [782, 343] width 61 height 9
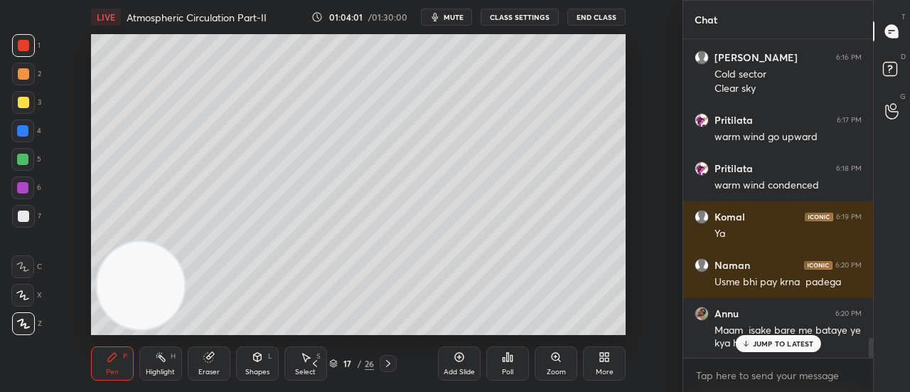
scroll to position [4842, 0]
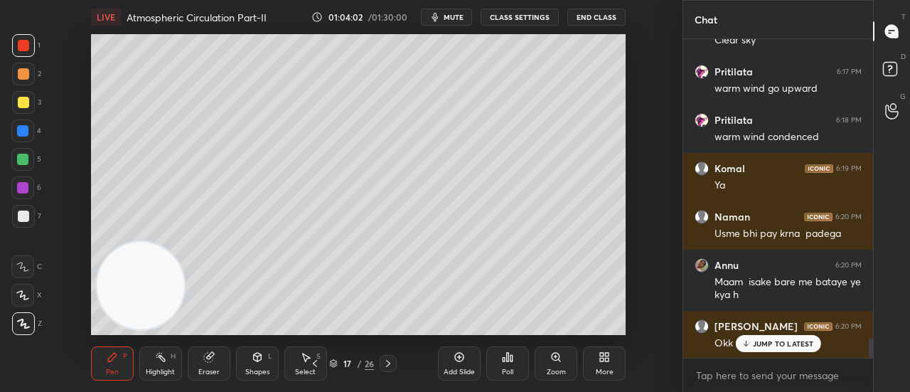
click at [771, 340] on p "JUMP TO LATEST" at bounding box center [782, 343] width 61 height 9
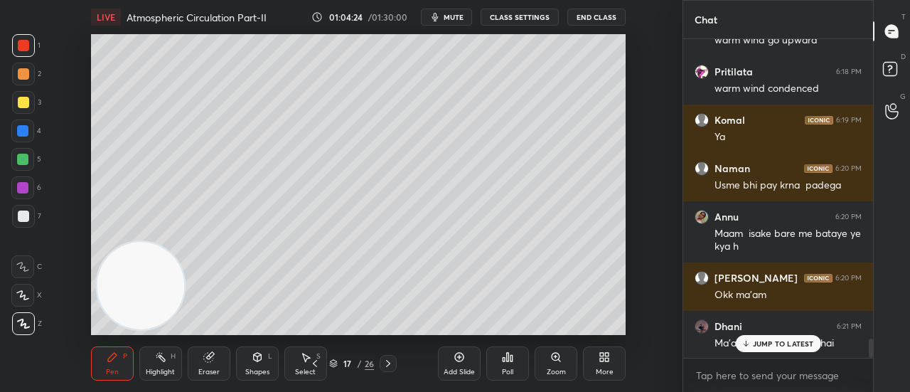
scroll to position [4938, 0]
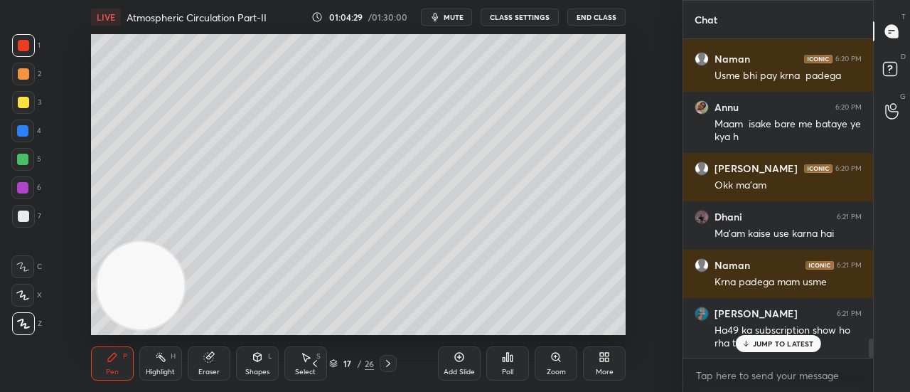
click at [766, 341] on p "JUMP TO LATEST" at bounding box center [782, 343] width 61 height 9
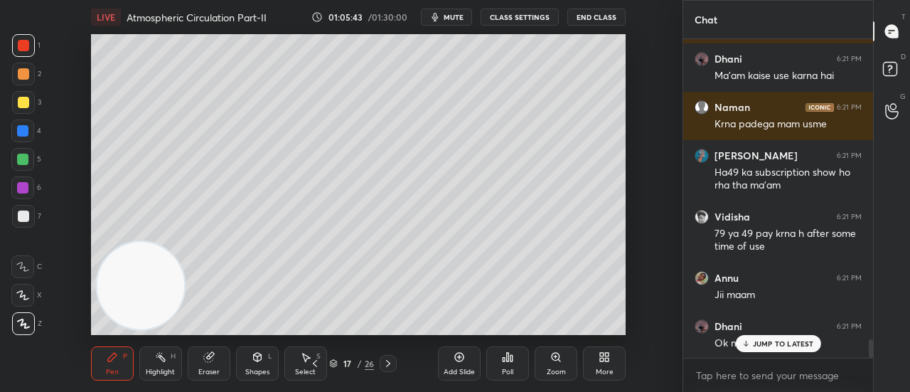
scroll to position [5218, 0]
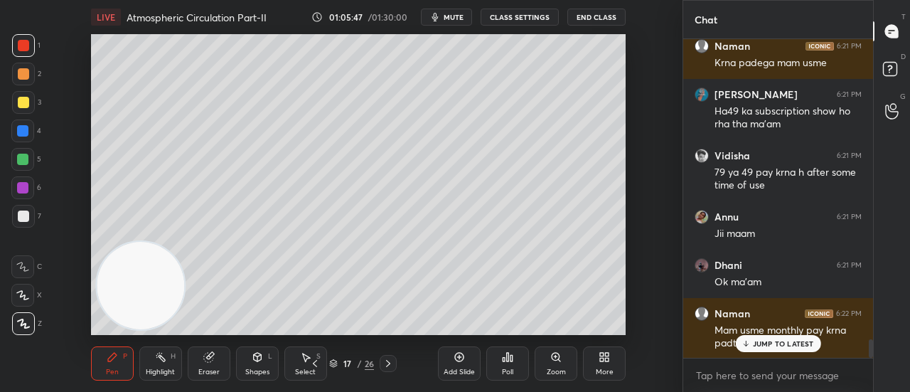
click at [792, 342] on p "JUMP TO LATEST" at bounding box center [782, 343] width 61 height 9
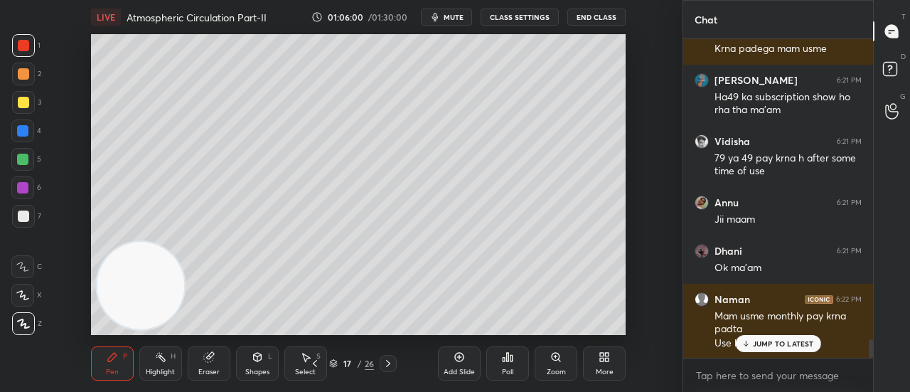
click at [772, 345] on p "JUMP TO LATEST" at bounding box center [782, 343] width 61 height 9
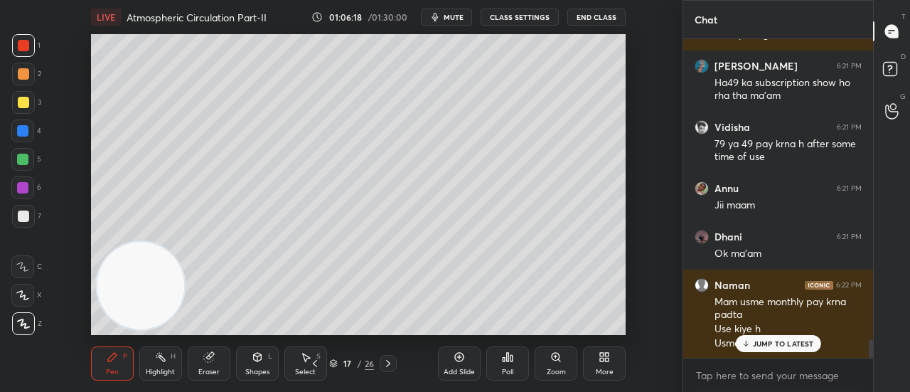
click at [773, 340] on p "JUMP TO LATEST" at bounding box center [782, 343] width 61 height 9
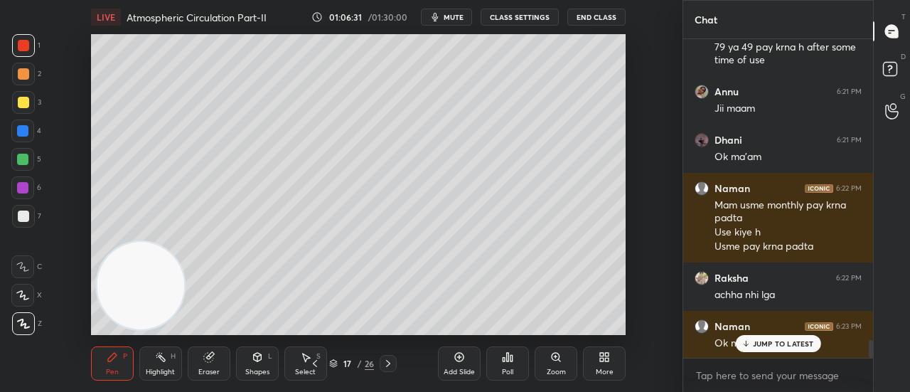
scroll to position [5392, 0]
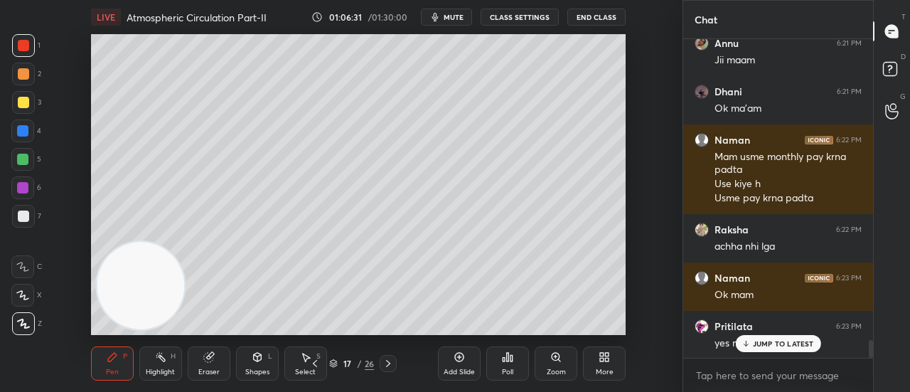
click at [760, 346] on p "JUMP TO LATEST" at bounding box center [782, 343] width 61 height 9
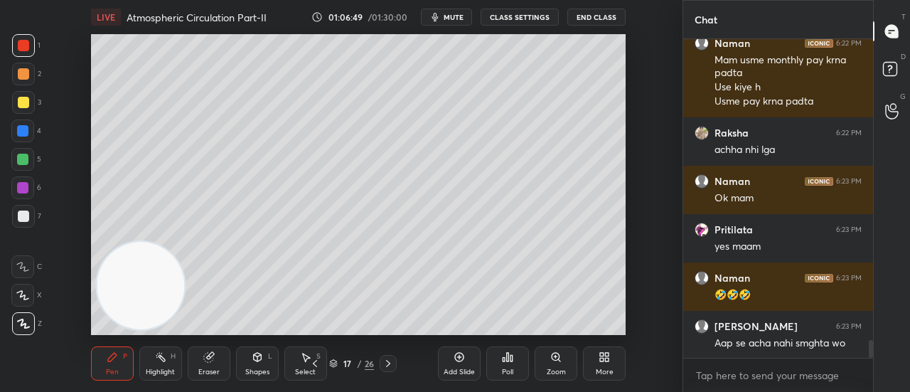
scroll to position [5537, 0]
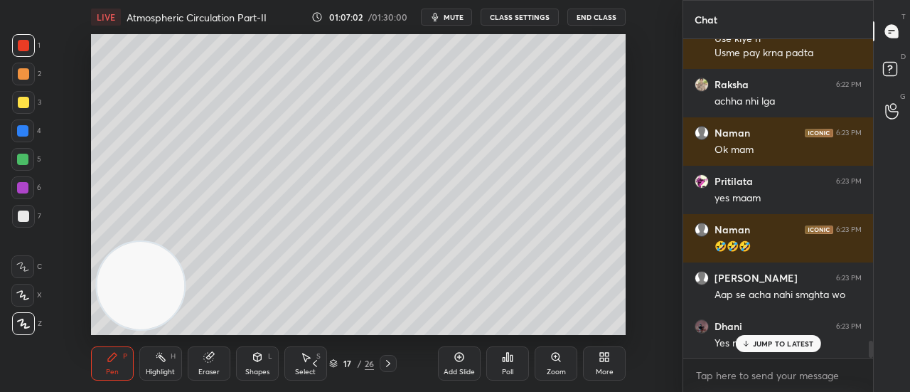
click at [793, 342] on p "JUMP TO LATEST" at bounding box center [782, 343] width 61 height 9
click at [458, 360] on icon at bounding box center [458, 356] width 11 height 11
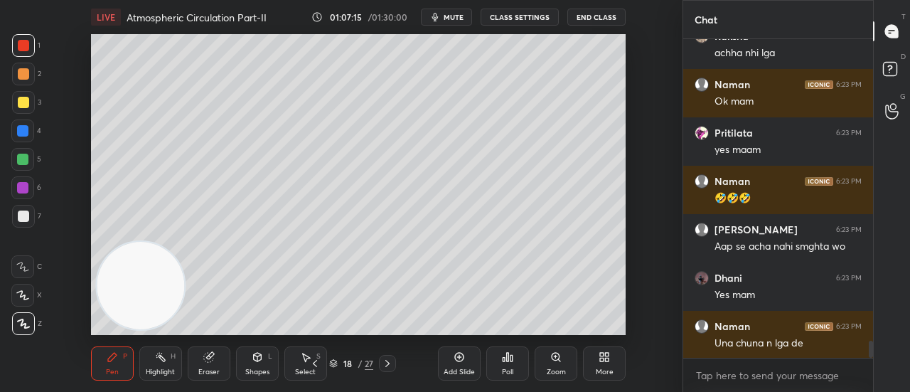
scroll to position [5633, 0]
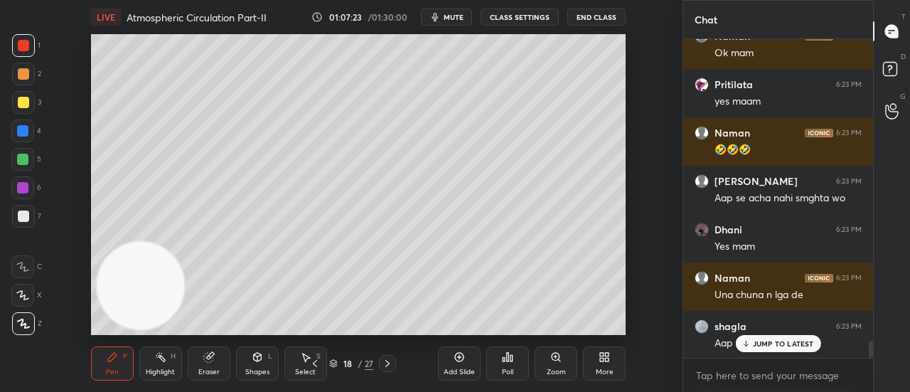
click at [787, 340] on p "JUMP TO LATEST" at bounding box center [782, 343] width 61 height 9
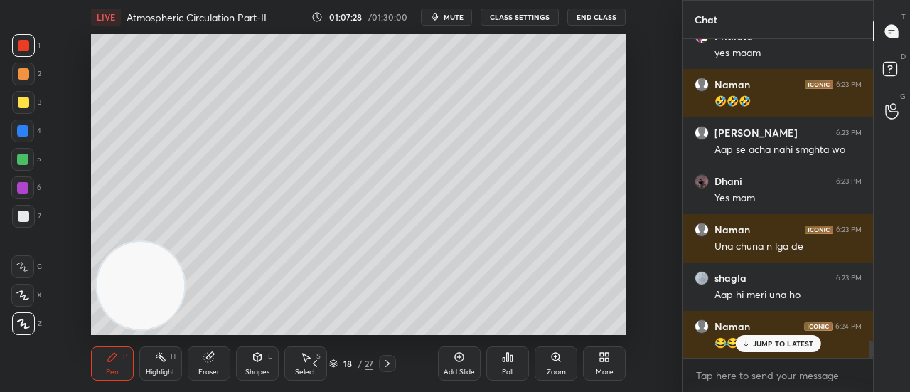
scroll to position [5743, 0]
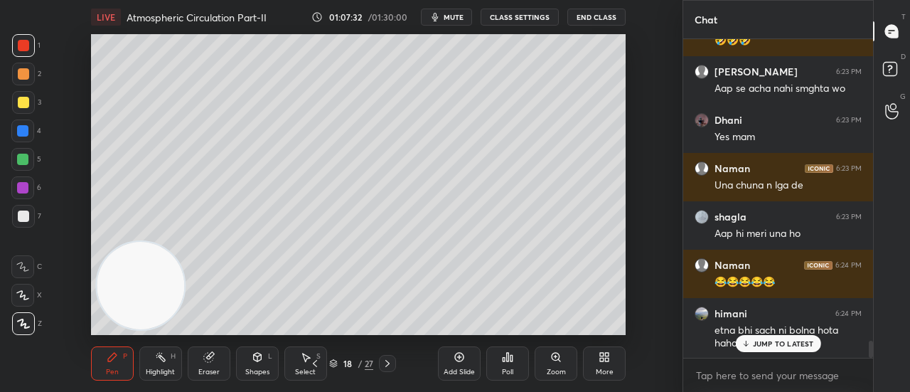
click at [782, 335] on div "JUMP TO LATEST" at bounding box center [777, 343] width 85 height 17
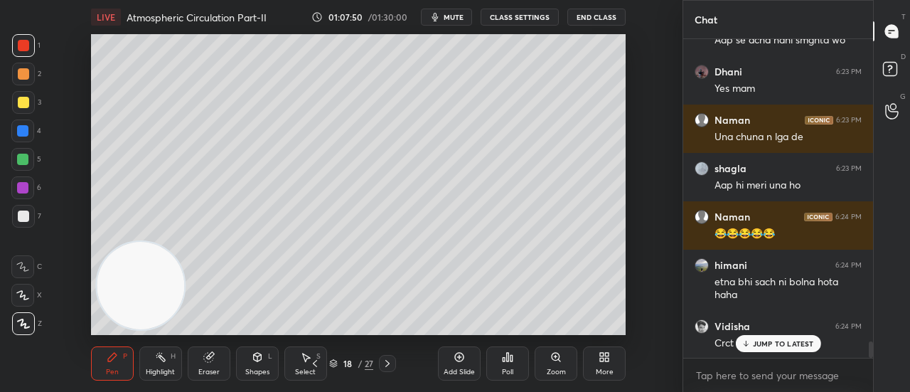
click at [801, 346] on p "JUMP TO LATEST" at bounding box center [782, 343] width 61 height 9
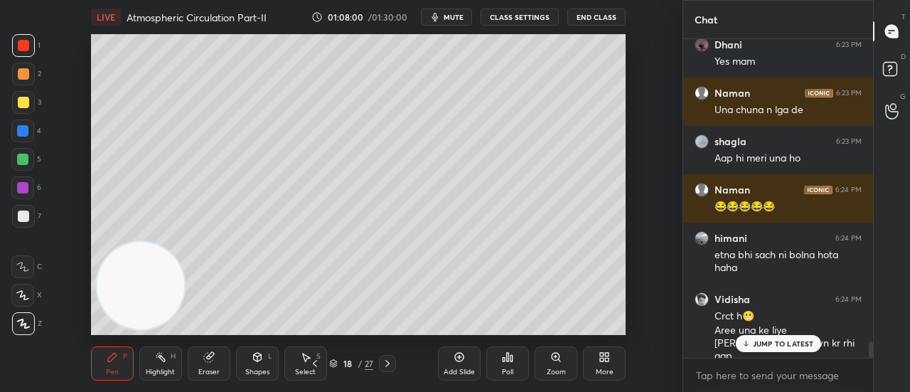
click at [802, 342] on p "JUMP TO LATEST" at bounding box center [782, 343] width 61 height 9
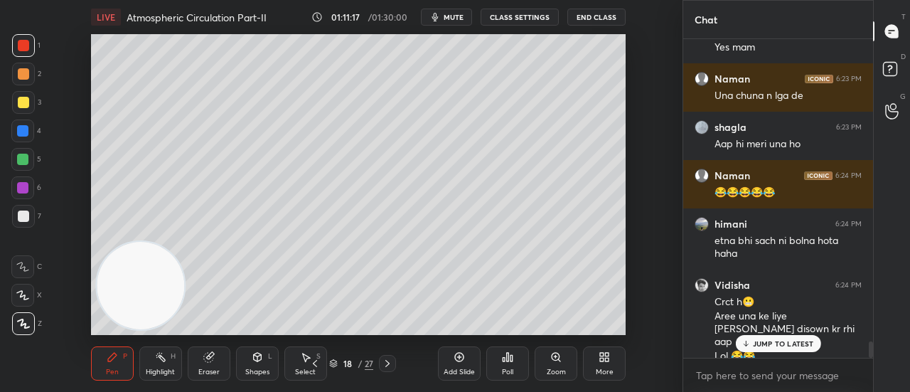
scroll to position [5883, 0]
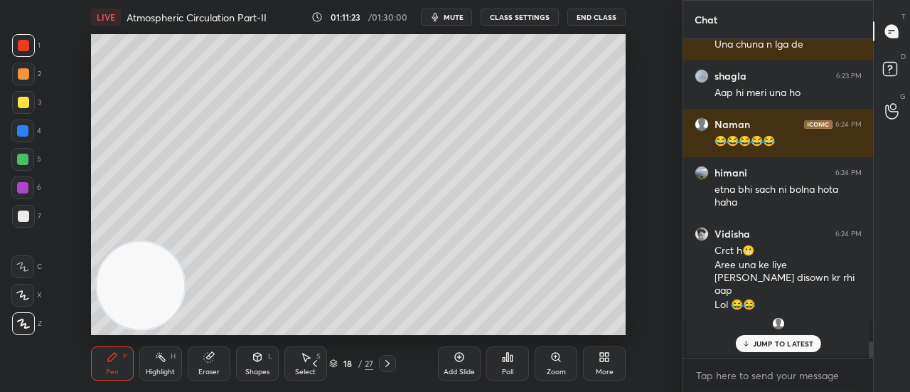
click at [458, 359] on icon at bounding box center [458, 356] width 11 height 11
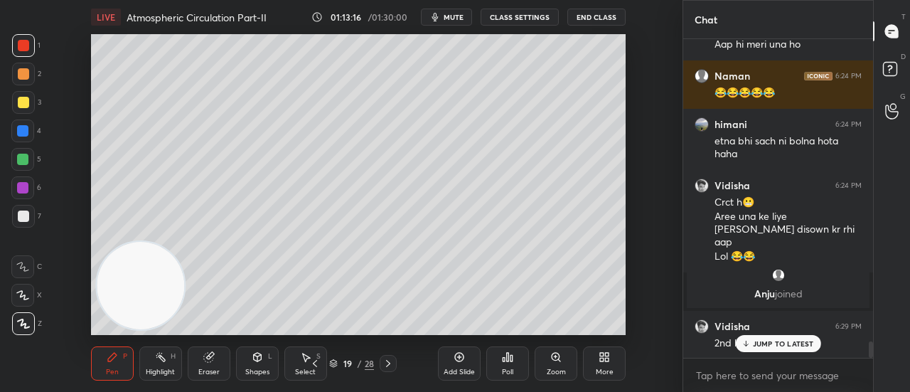
click at [775, 342] on p "JUMP TO LATEST" at bounding box center [782, 343] width 61 height 9
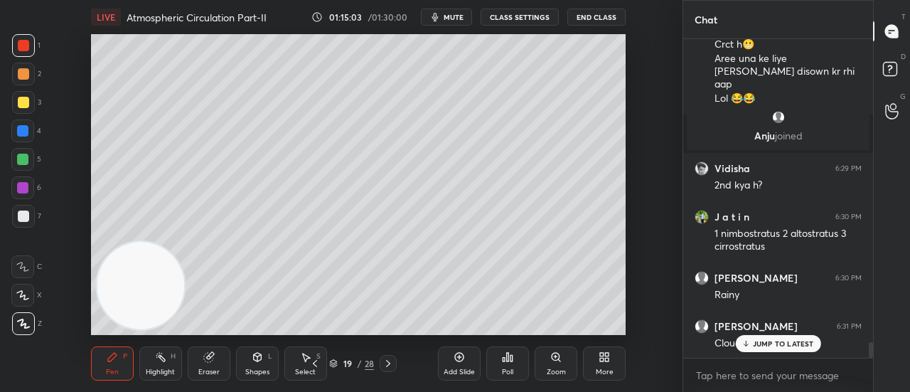
scroll to position [6138, 0]
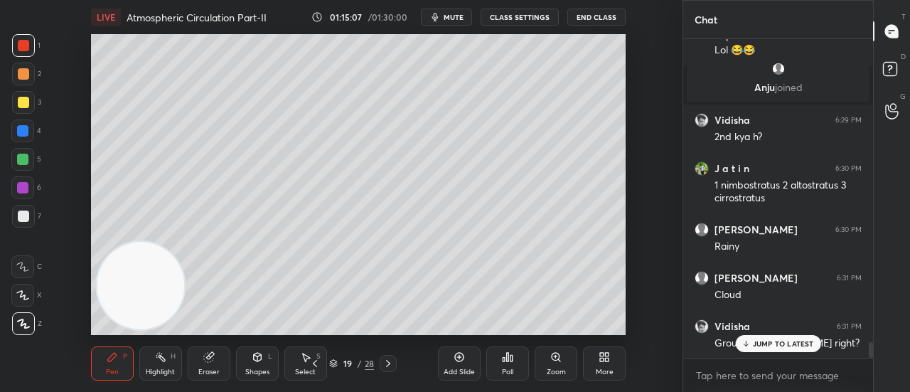
click at [761, 342] on p "JUMP TO LATEST" at bounding box center [782, 343] width 61 height 9
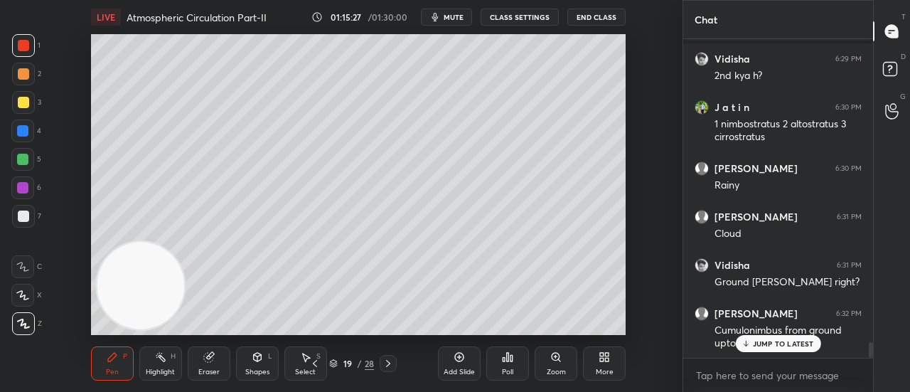
click at [806, 340] on p "JUMP TO LATEST" at bounding box center [782, 343] width 61 height 9
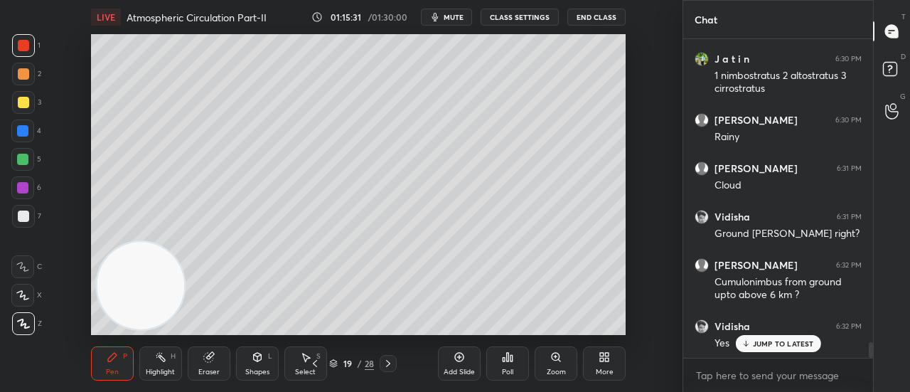
click at [794, 346] on p "JUMP TO LATEST" at bounding box center [782, 343] width 61 height 9
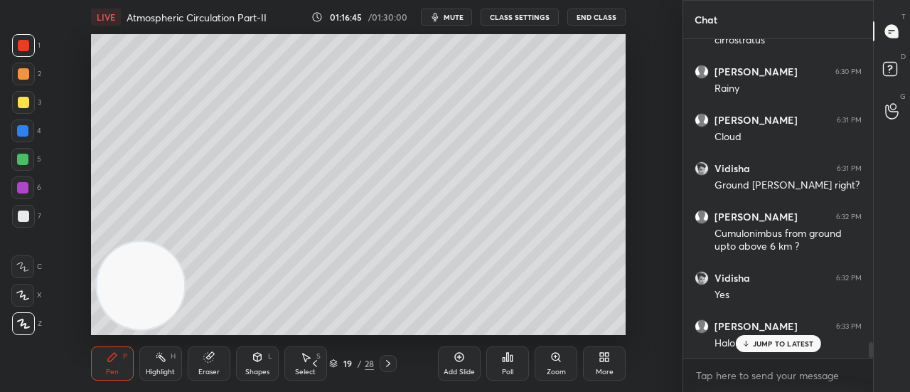
scroll to position [6344, 0]
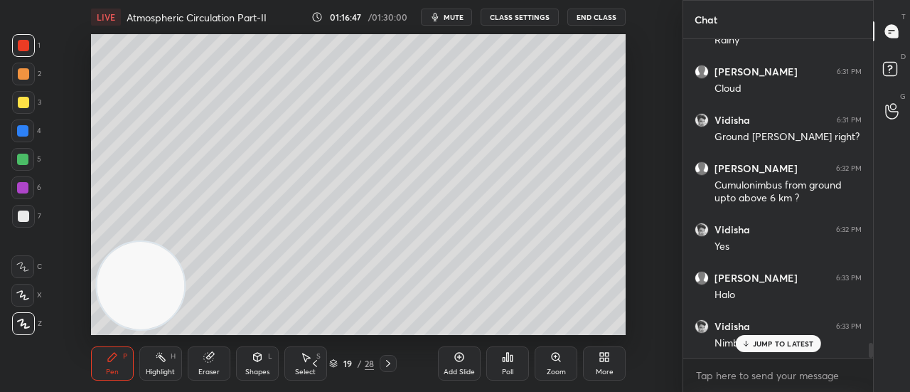
click at [780, 349] on div "JUMP TO LATEST" at bounding box center [777, 343] width 85 height 17
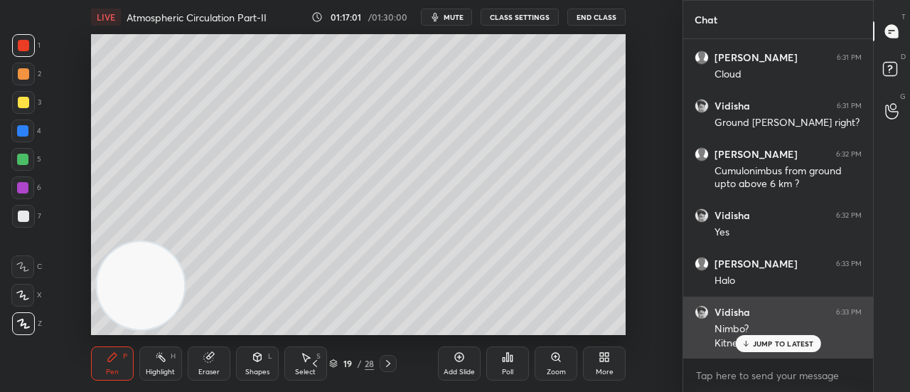
click at [779, 352] on div "Vidisha 6:33 PM Nimbo? [GEOGRAPHIC_DATA] km?" at bounding box center [778, 327] width 190 height 63
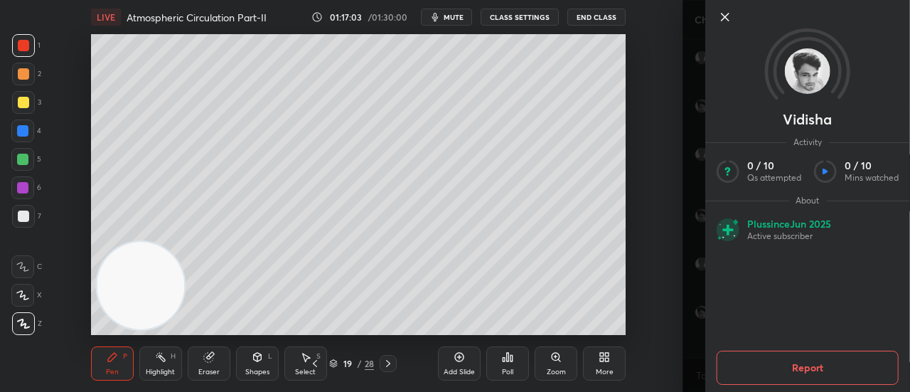
click at [668, 284] on div "Setting up your live class Poll for secs No correct answer Start poll" at bounding box center [357, 184] width 625 height 301
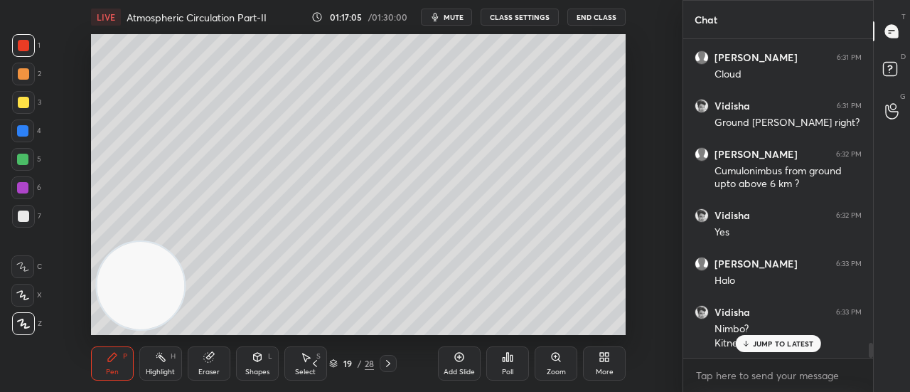
click at [755, 344] on p "JUMP TO LATEST" at bounding box center [782, 343] width 61 height 9
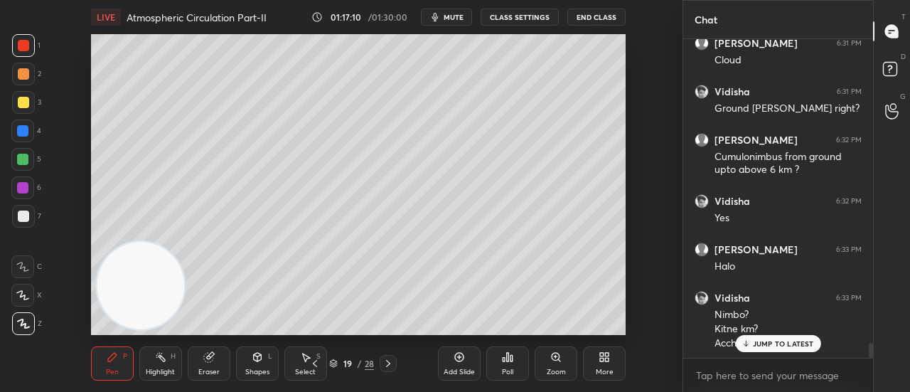
click at [763, 344] on p "JUMP TO LATEST" at bounding box center [782, 343] width 61 height 9
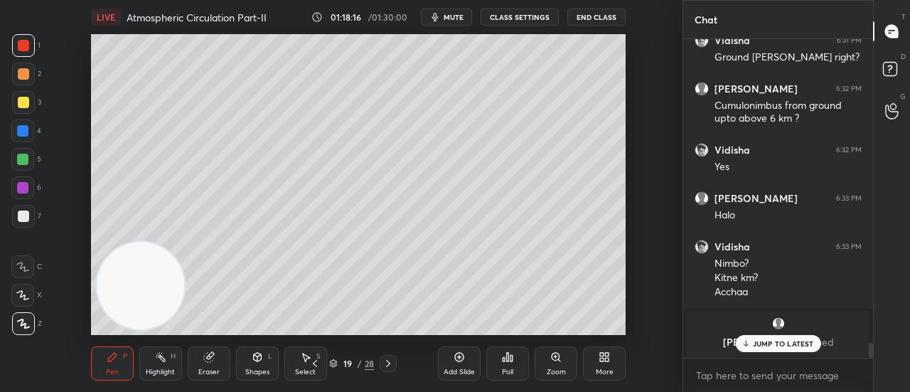
click at [466, 362] on div "Add Slide" at bounding box center [459, 363] width 43 height 34
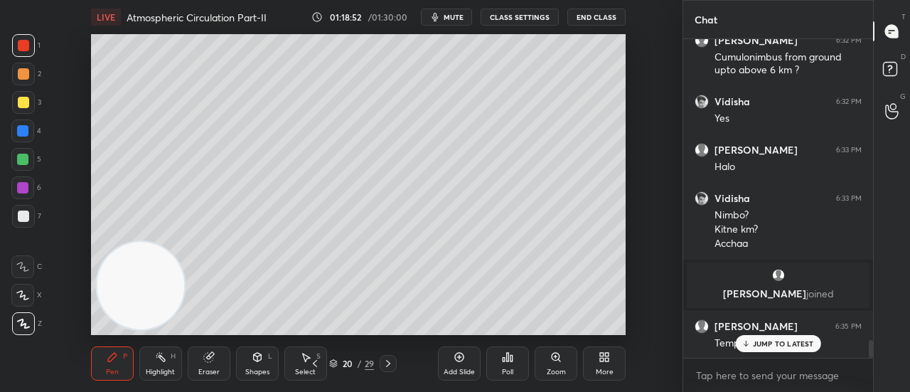
click at [767, 342] on p "JUMP TO LATEST" at bounding box center [782, 343] width 61 height 9
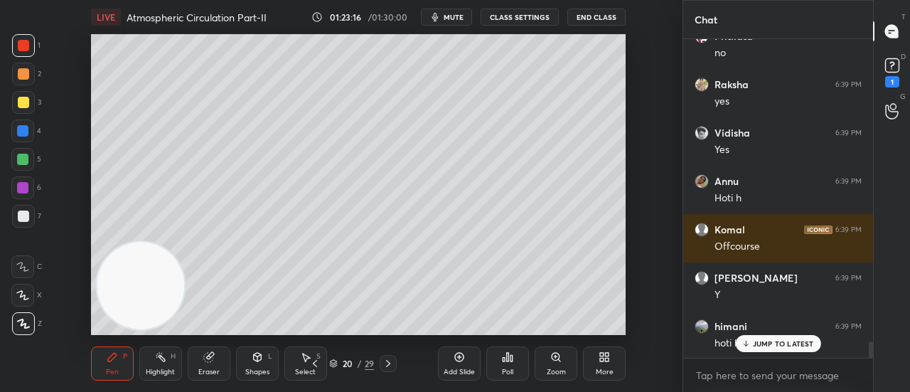
scroll to position [5933, 0]
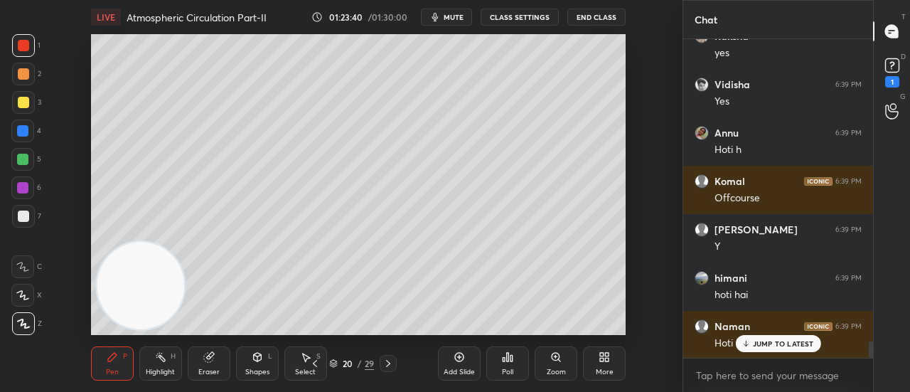
click at [766, 343] on p "JUMP TO LATEST" at bounding box center [782, 343] width 61 height 9
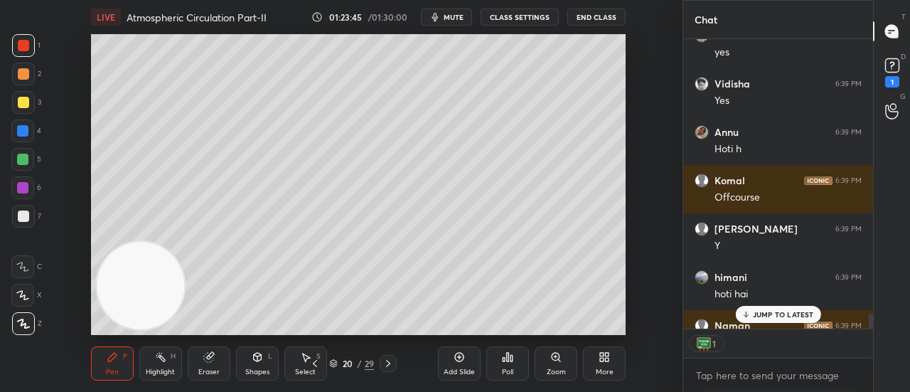
scroll to position [5, 4]
click at [888, 72] on rect at bounding box center [892, 66] width 14 height 14
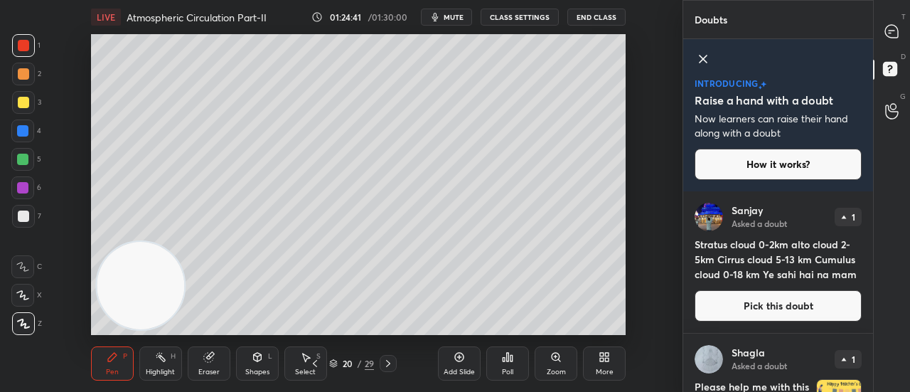
click at [701, 60] on icon at bounding box center [702, 58] width 7 height 7
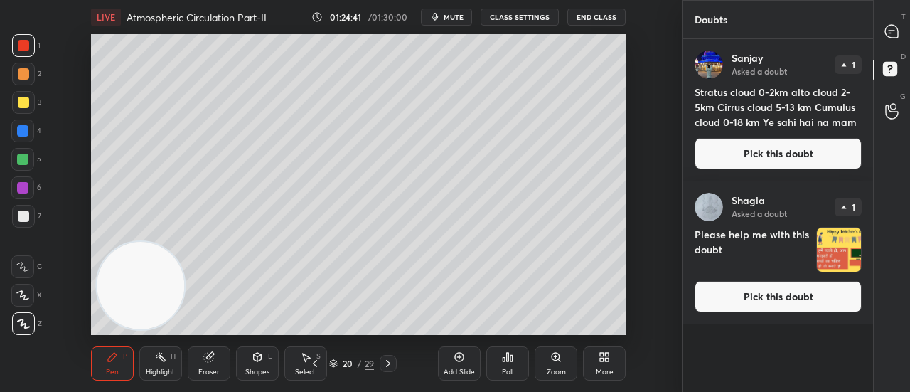
scroll to position [348, 185]
click at [892, 25] on icon at bounding box center [891, 31] width 13 height 13
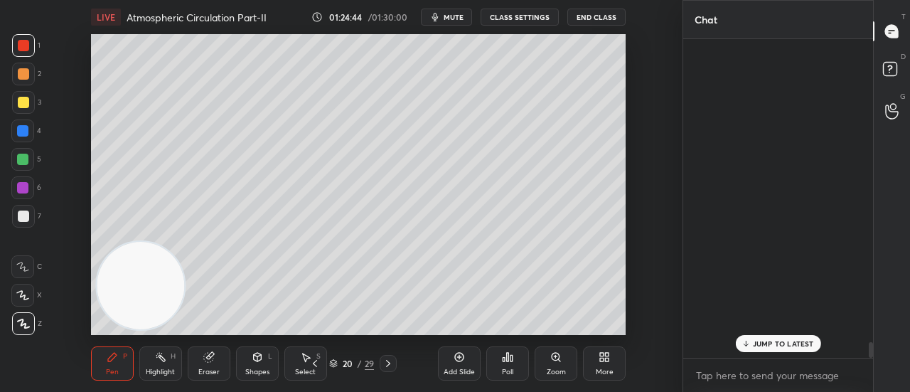
scroll to position [314, 185]
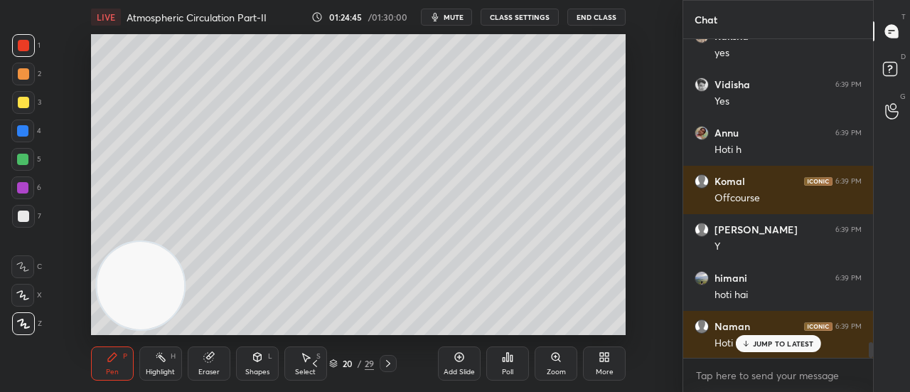
click at [799, 340] on p "JUMP TO LATEST" at bounding box center [782, 343] width 61 height 9
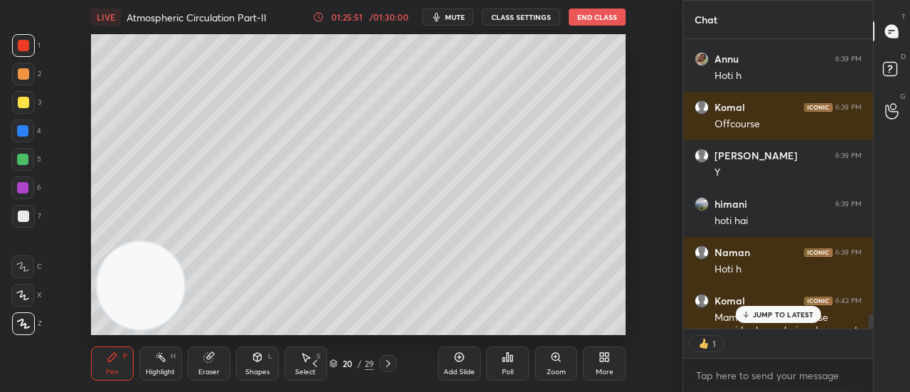
scroll to position [5, 4]
click at [748, 339] on div "1" at bounding box center [778, 343] width 190 height 28
click at [786, 312] on p "JUMP TO LATEST" at bounding box center [782, 314] width 61 height 9
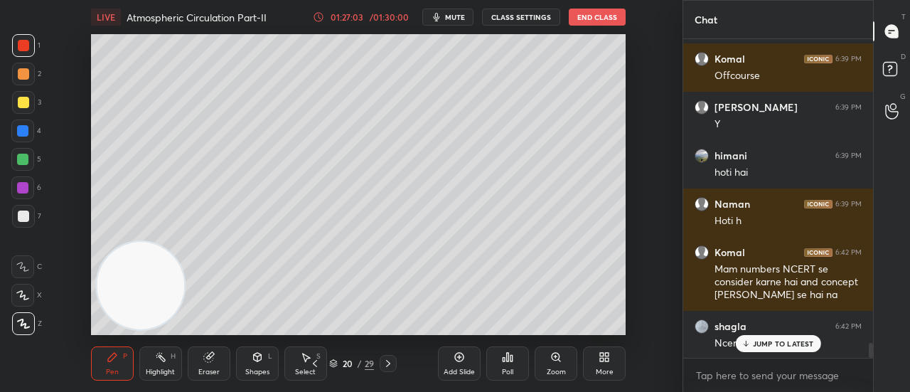
scroll to position [6406, 0]
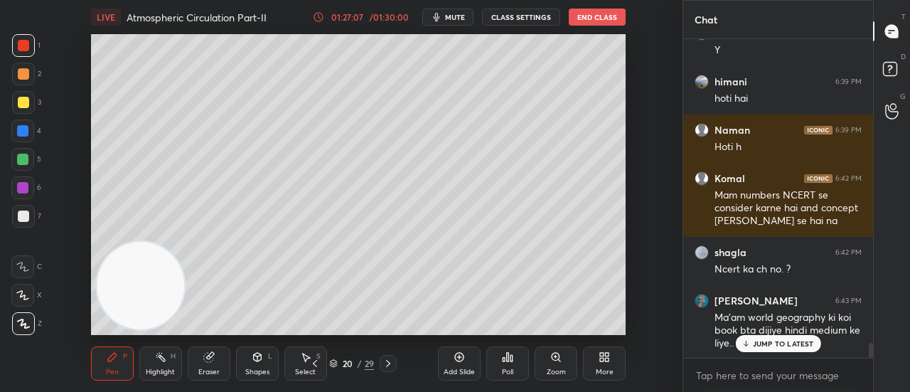
click at [768, 338] on div "JUMP TO LATEST" at bounding box center [777, 343] width 85 height 17
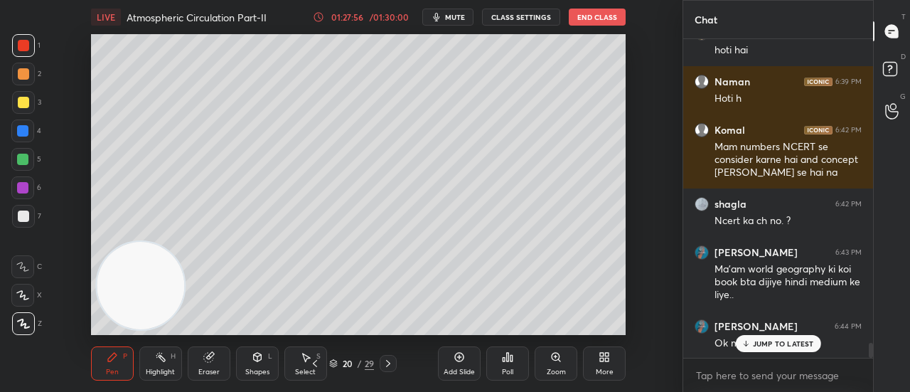
scroll to position [6529, 0]
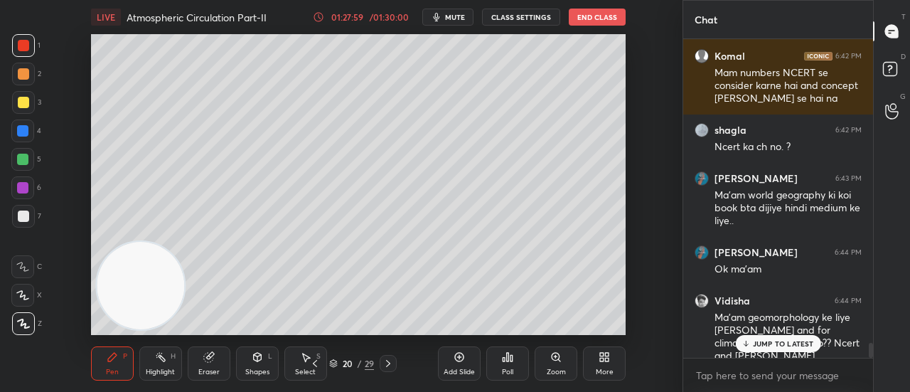
click at [750, 342] on div "JUMP TO LATEST" at bounding box center [777, 343] width 85 height 17
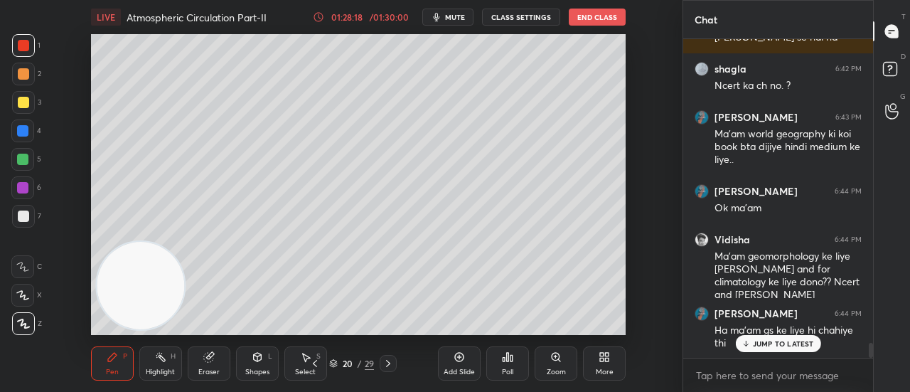
click at [782, 336] on div "JUMP TO LATEST" at bounding box center [777, 343] width 85 height 17
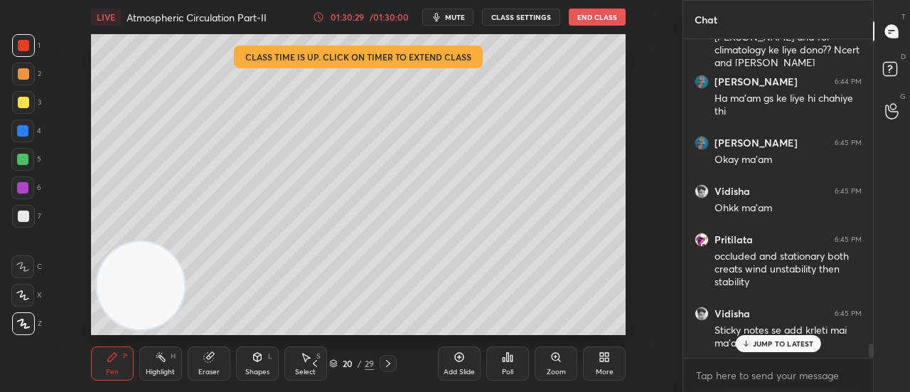
scroll to position [6870, 0]
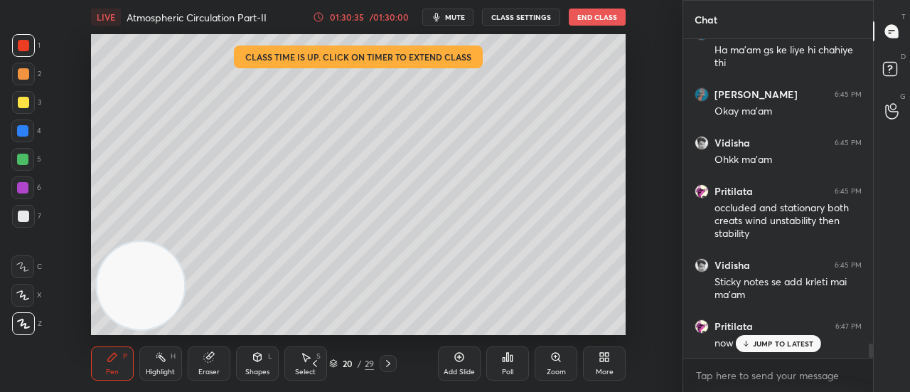
click at [787, 343] on p "JUMP TO LATEST" at bounding box center [782, 343] width 61 height 9
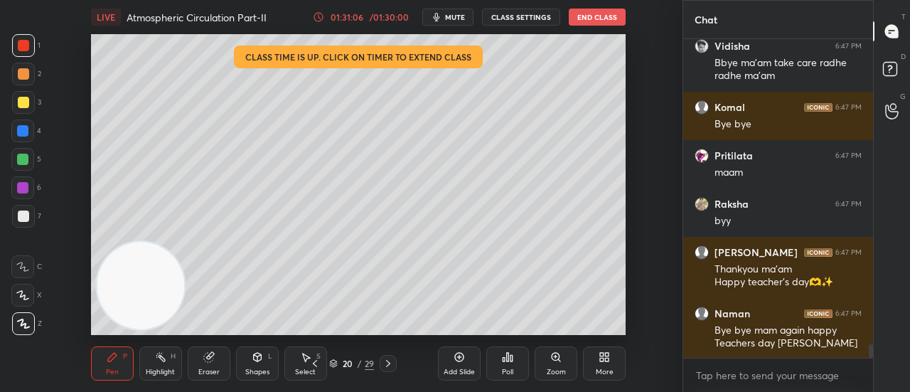
scroll to position [7430, 0]
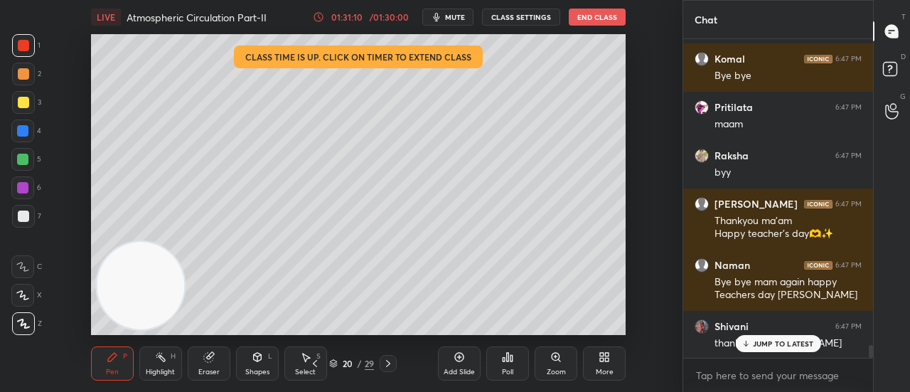
click at [769, 341] on p "JUMP TO LATEST" at bounding box center [782, 343] width 61 height 9
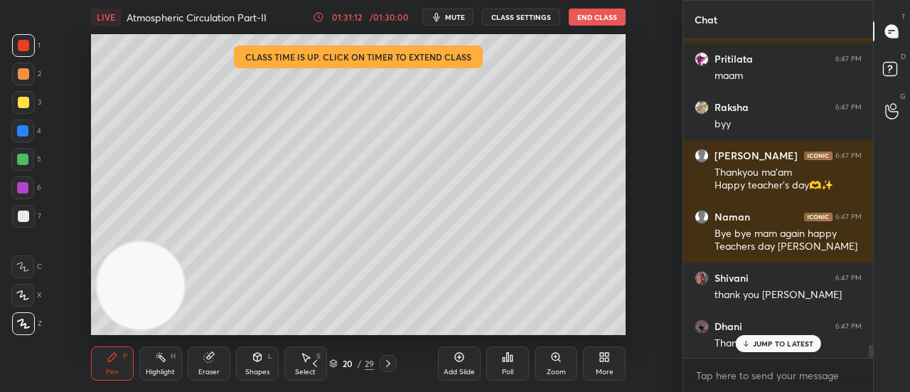
scroll to position [7526, 0]
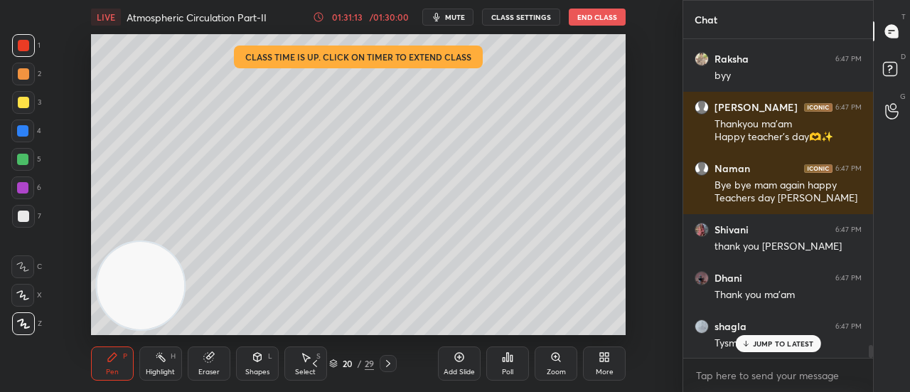
click at [603, 19] on button "End Class" at bounding box center [596, 17] width 57 height 17
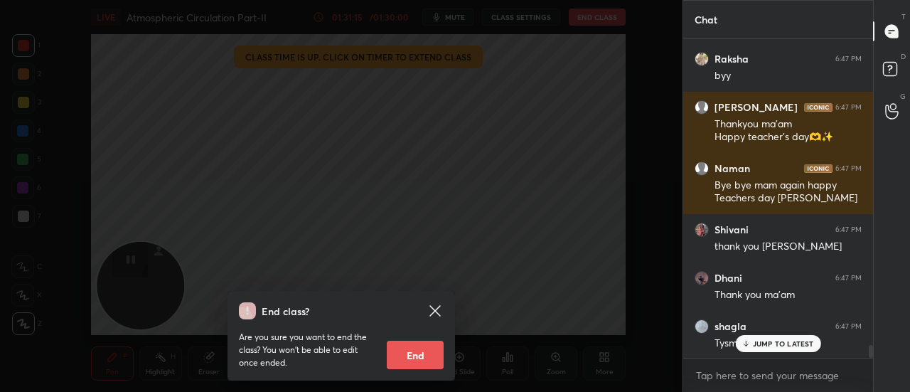
click at [411, 356] on button "End" at bounding box center [415, 354] width 57 height 28
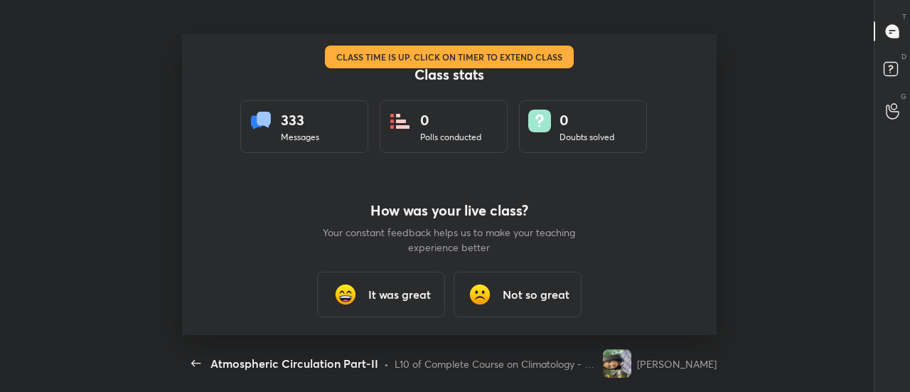
scroll to position [0, 0]
type textarea "x"
click at [195, 362] on icon "button" at bounding box center [195, 363] width 9 height 6
click at [372, 288] on h3 "It was great" at bounding box center [399, 294] width 63 height 17
